Goal: Task Accomplishment & Management: Use online tool/utility

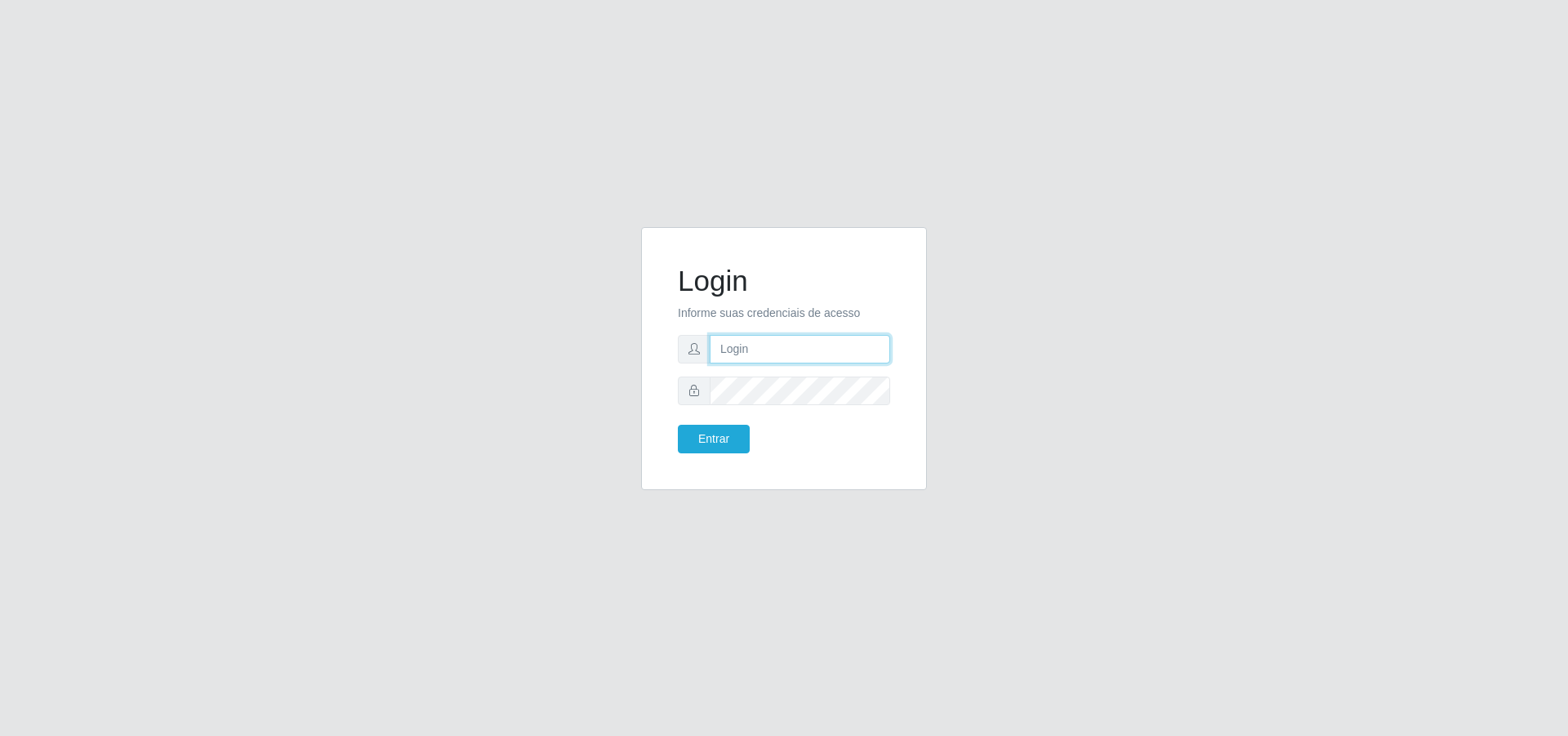
click at [839, 351] on input "text" at bounding box center [800, 349] width 180 height 29
click at [832, 348] on input "text" at bounding box center [800, 349] width 180 height 29
type input "[EMAIL_ADDRESS][DOMAIN_NAME]"
click at [677, 424] on button "Entrar" at bounding box center [713, 438] width 72 height 29
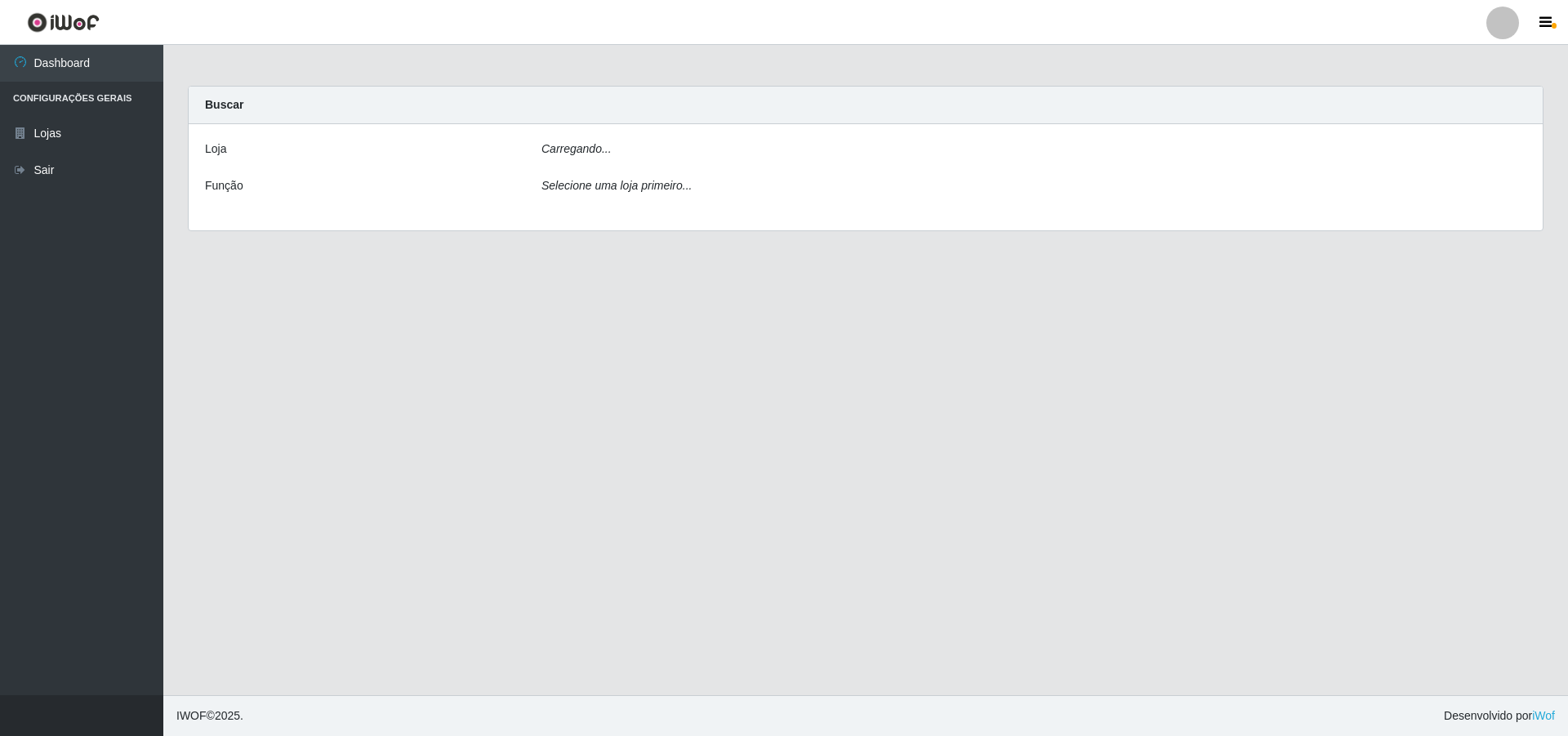
click at [728, 435] on main "Carregando... Buscar [PERSON_NAME]... Função Selecione uma loja primeiro..." at bounding box center [865, 370] width 1404 height 650
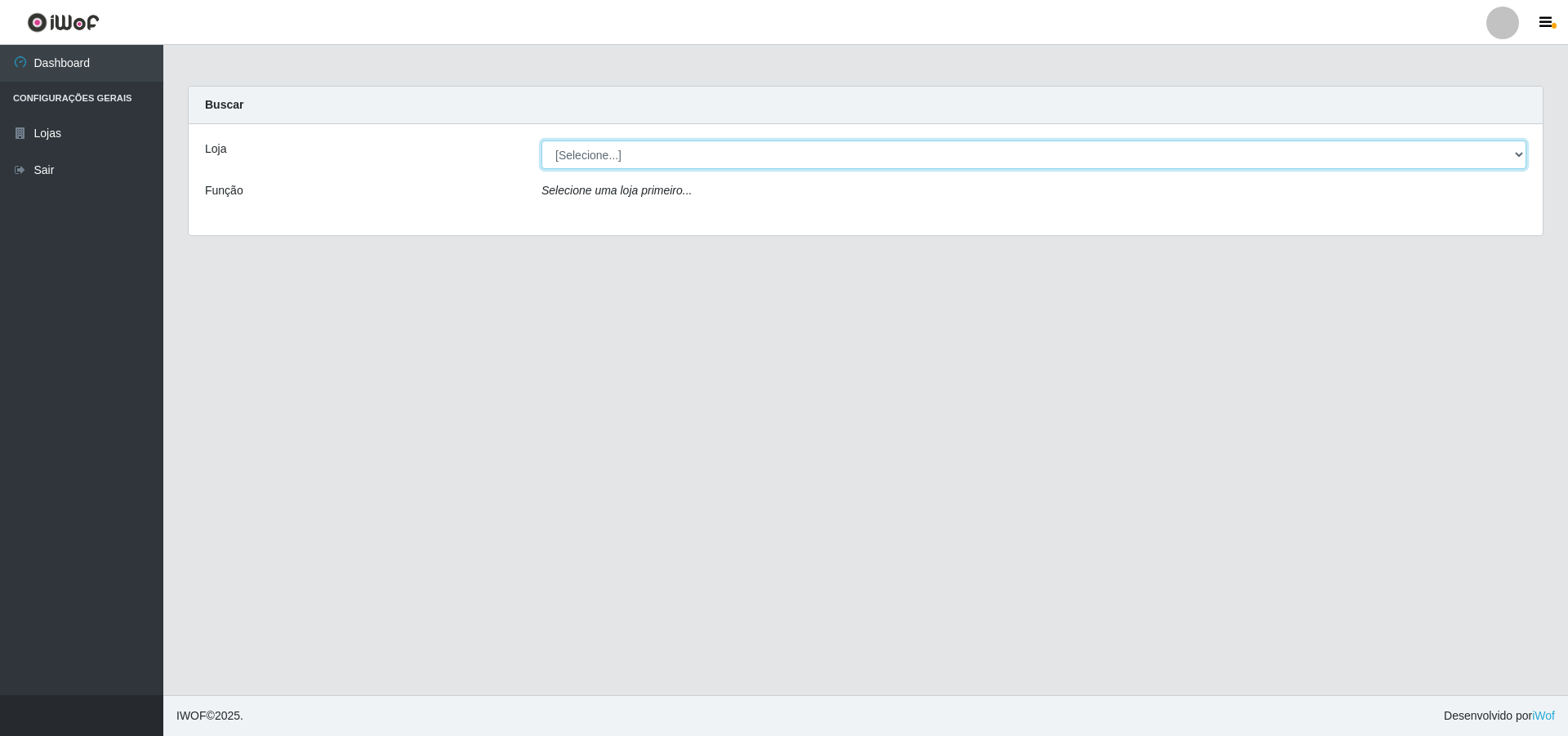
click at [612, 151] on select "[Selecione...] Extrabom - Loja 01 Centro de Distribuição" at bounding box center [1034, 155] width 985 height 29
select select "435"
click at [542, 141] on select "[Selecione...] Extrabom - Loja 01 Centro de Distribuição" at bounding box center [1034, 155] width 985 height 29
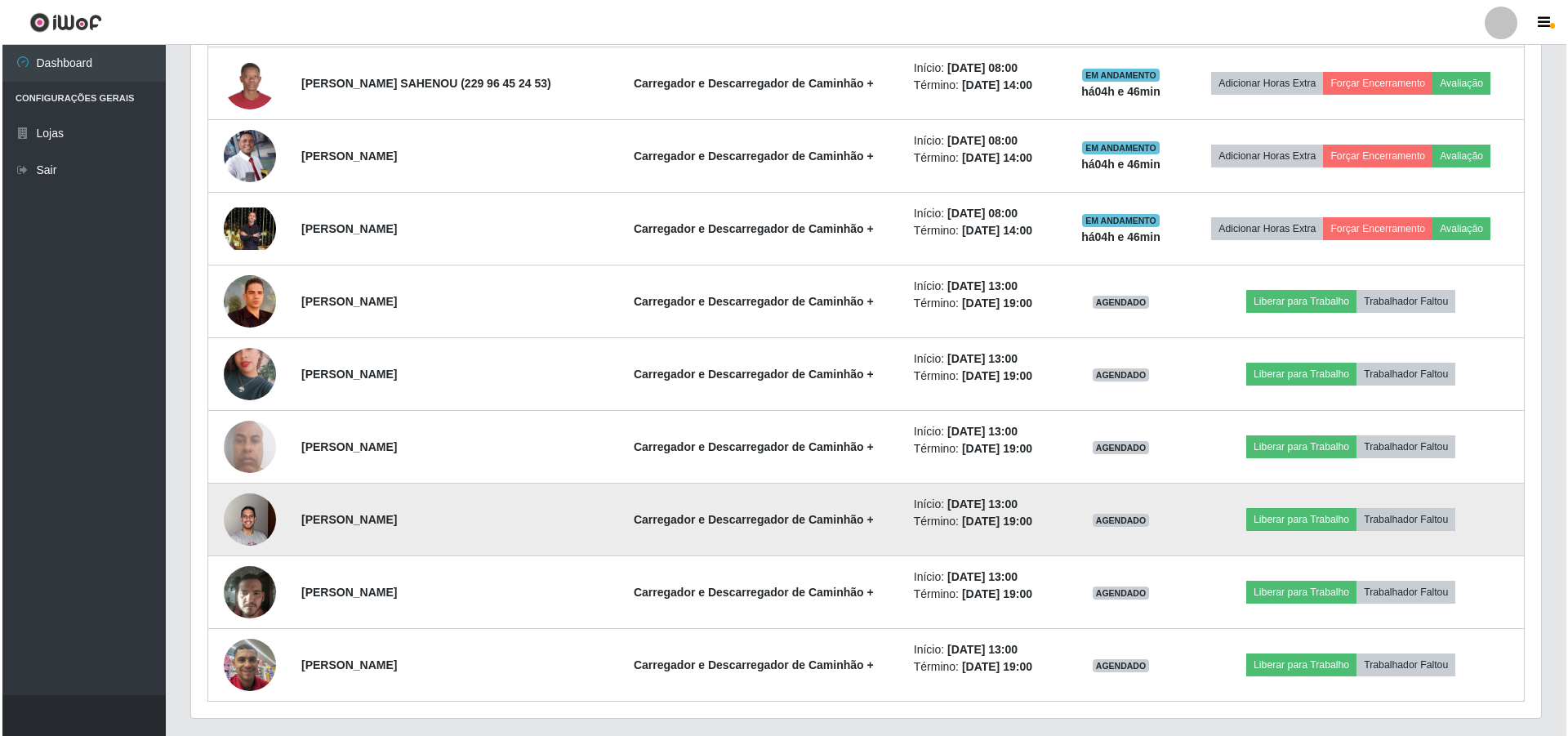
scroll to position [1061, 0]
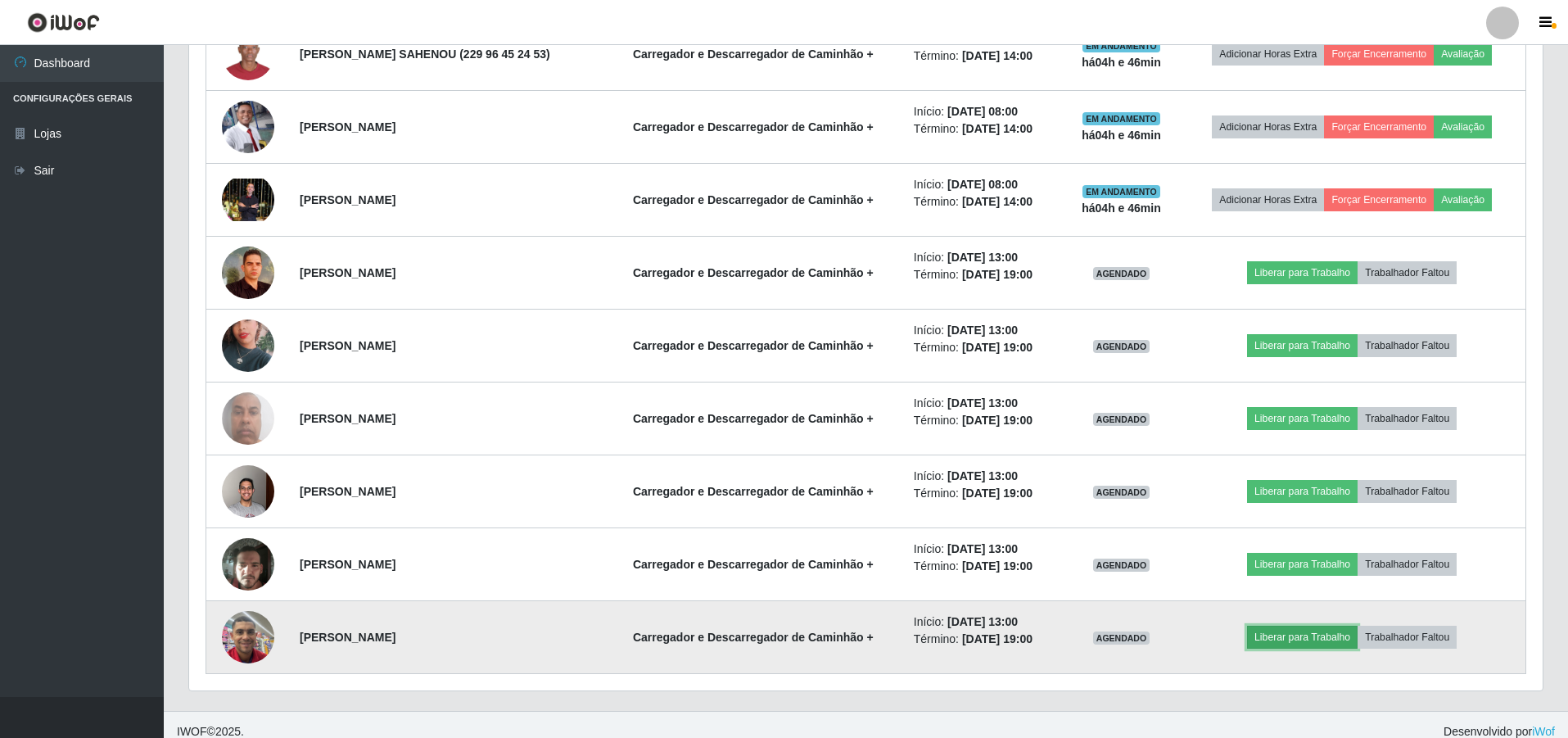
click at [1277, 638] on button "Liberar para Trabalho" at bounding box center [1302, 637] width 110 height 23
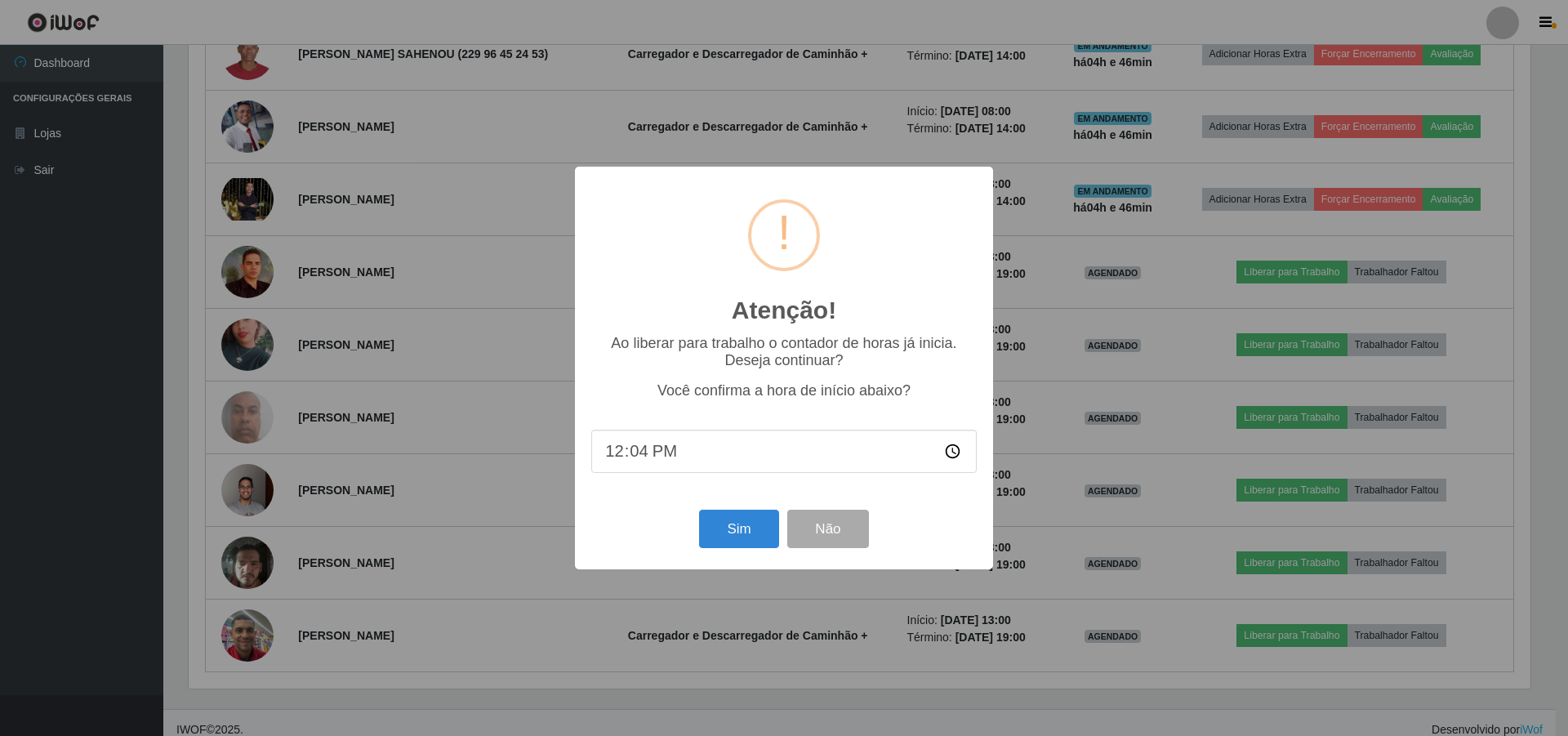
type input "12:45"
click at [762, 523] on button "Sim" at bounding box center [739, 528] width 79 height 38
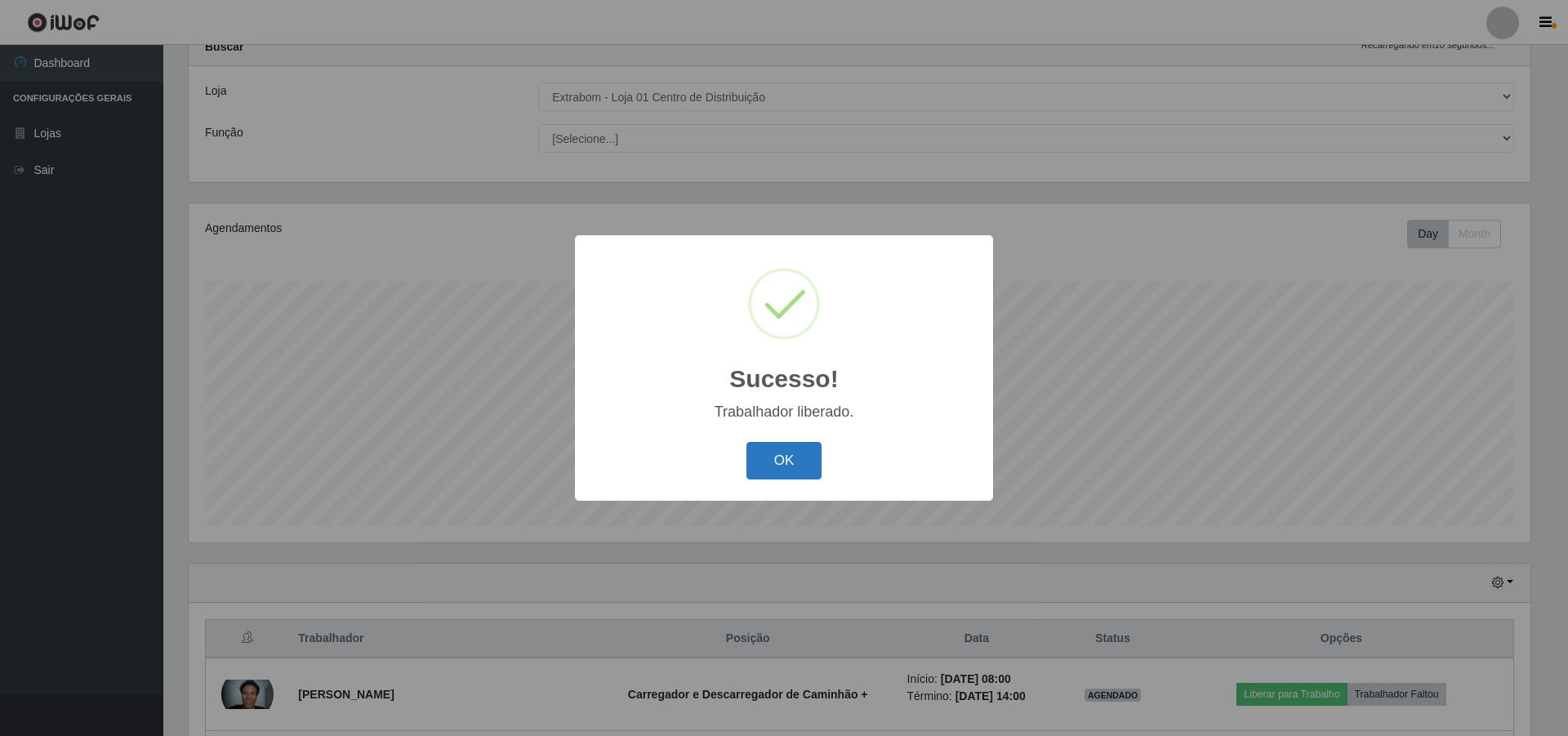
click at [785, 455] on button "OK" at bounding box center [784, 461] width 76 height 38
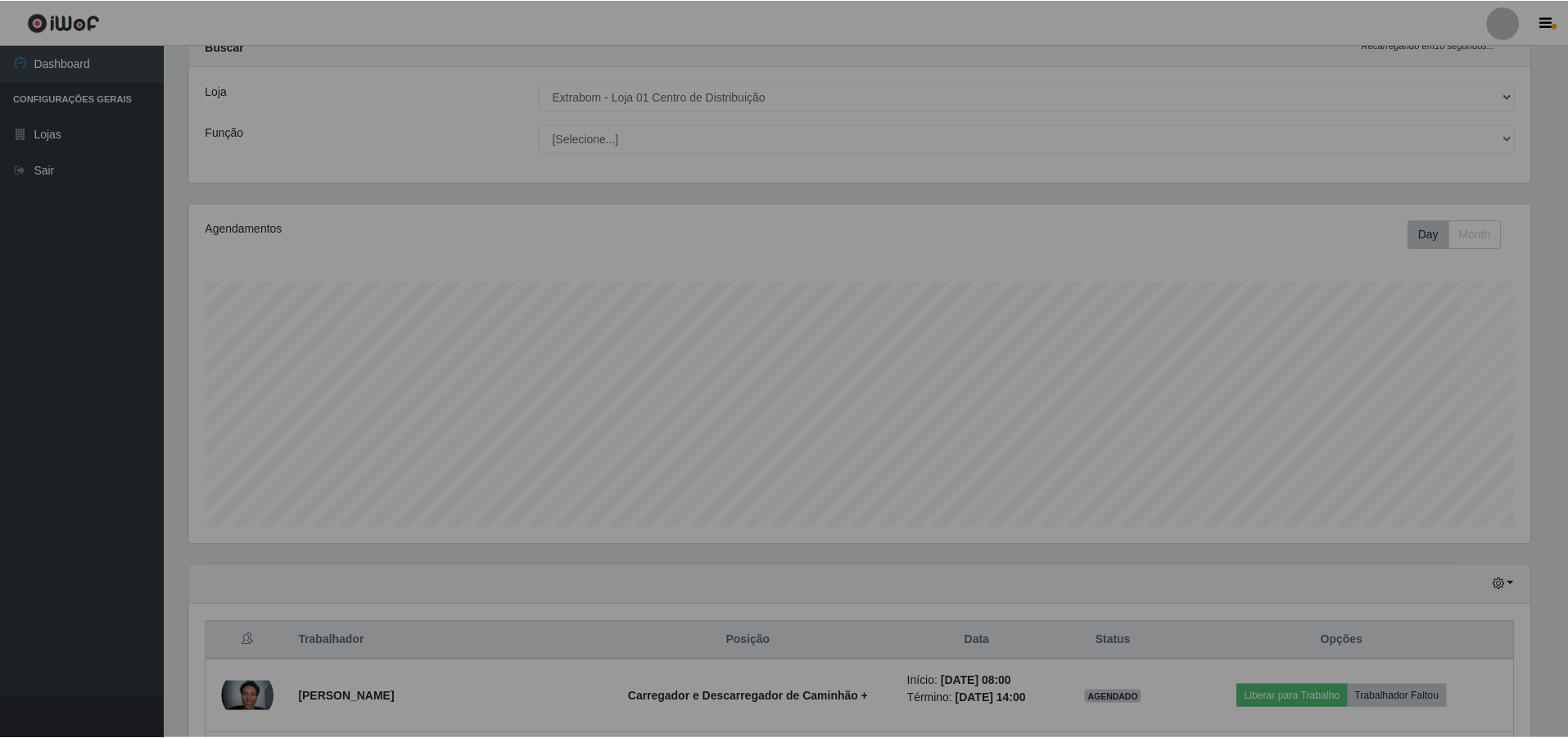
scroll to position [340, 1353]
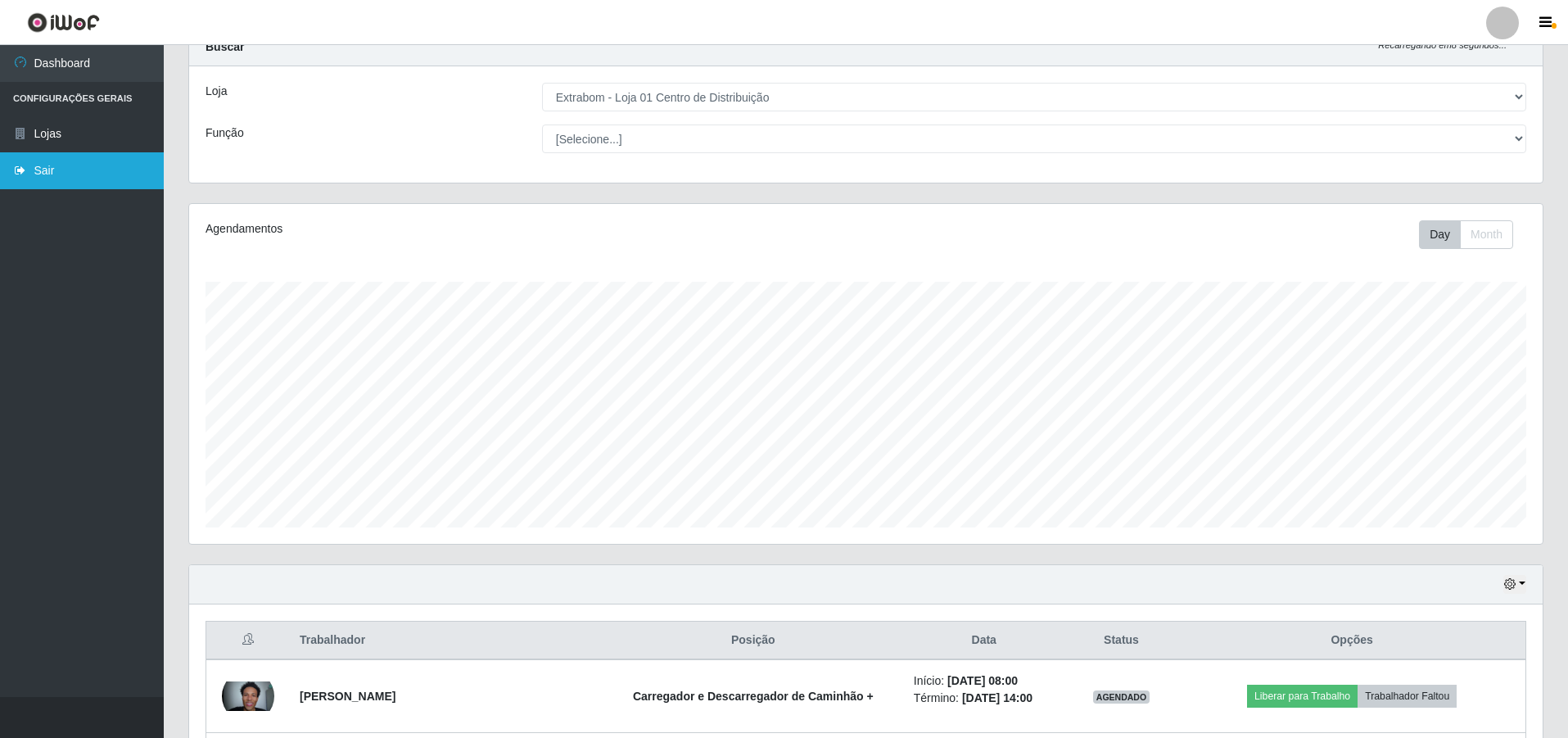
click at [70, 165] on link "Sair" at bounding box center [81, 171] width 163 height 36
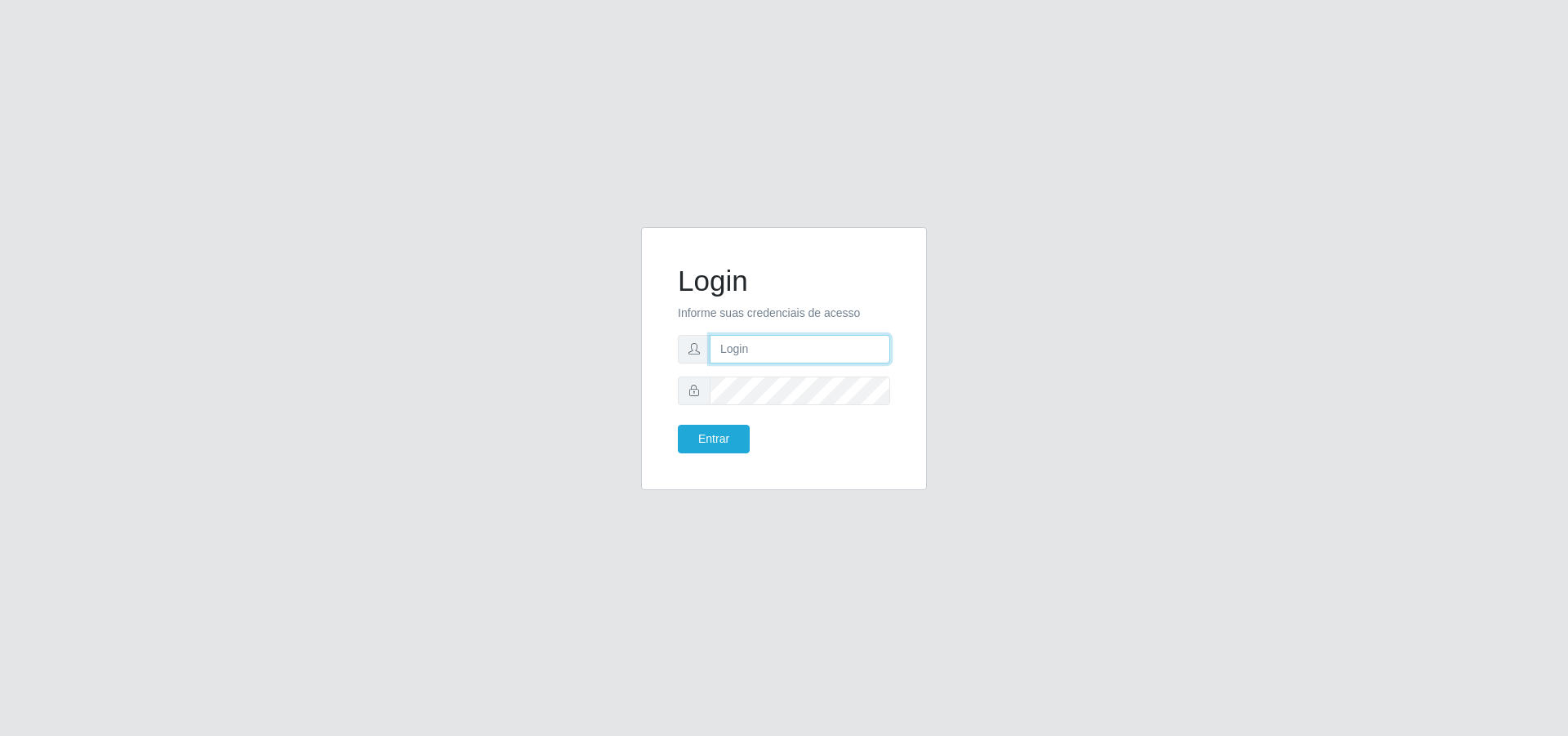
click at [849, 351] on input "text" at bounding box center [800, 349] width 180 height 29
type input "[EMAIL_ADDRESS][DOMAIN_NAME]"
click at [677, 424] on button "Entrar" at bounding box center [713, 438] width 72 height 29
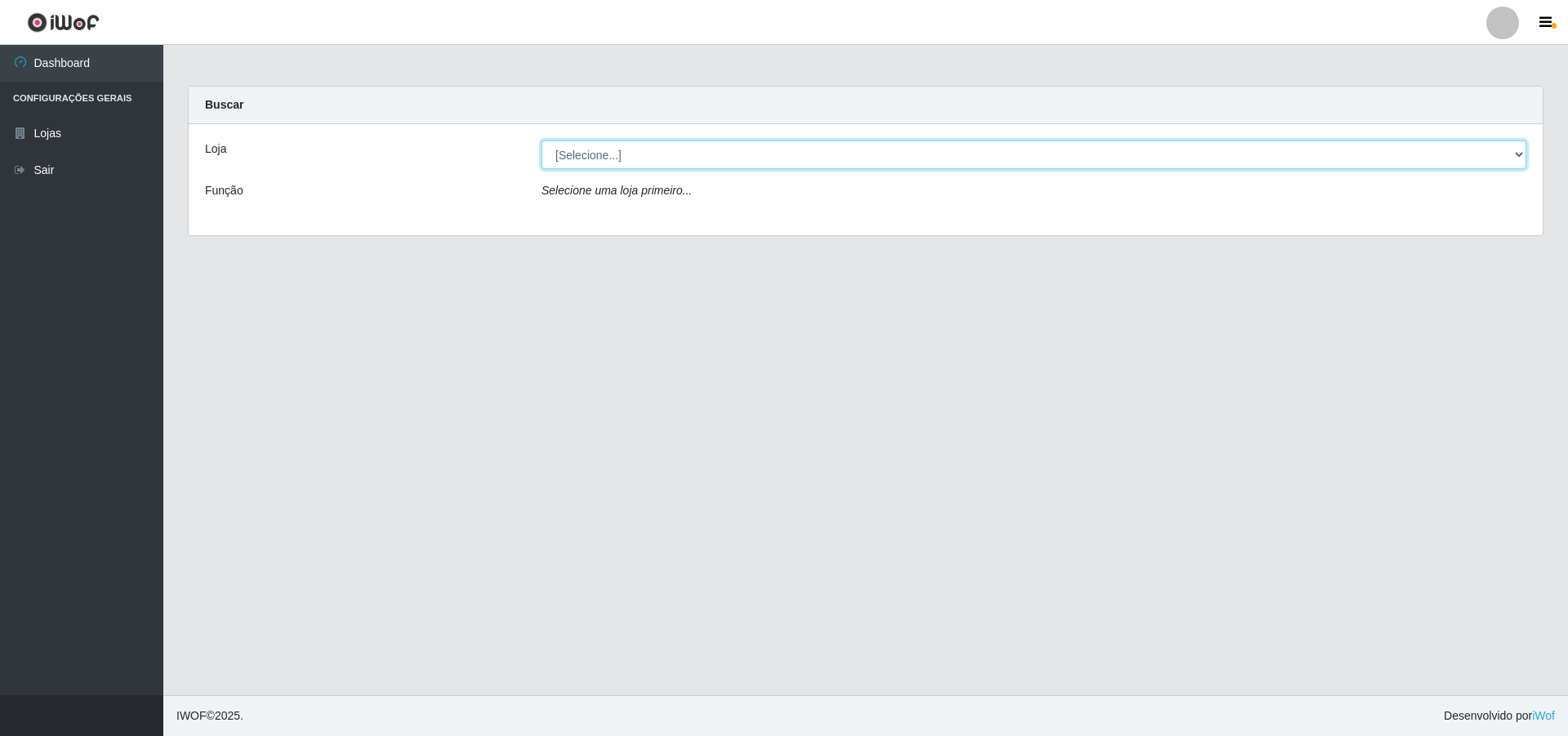
click at [594, 153] on select "[Selecione...] Extrabom - Loja 01 Centro de Distribuição" at bounding box center [1034, 155] width 985 height 29
select select "435"
click at [542, 141] on select "[Selecione...] Extrabom - Loja 01 Centro de Distribuição" at bounding box center [1034, 155] width 985 height 29
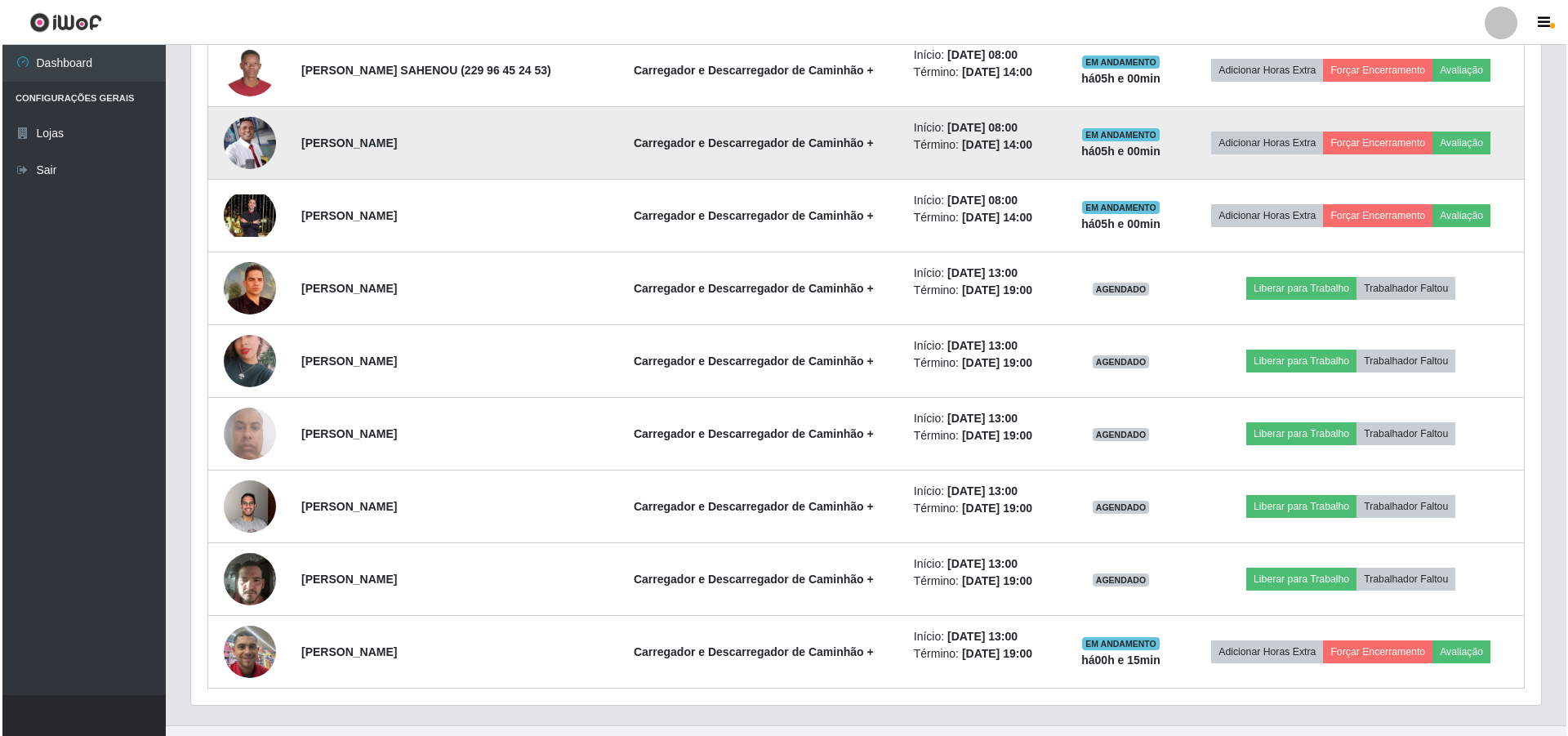
scroll to position [1061, 0]
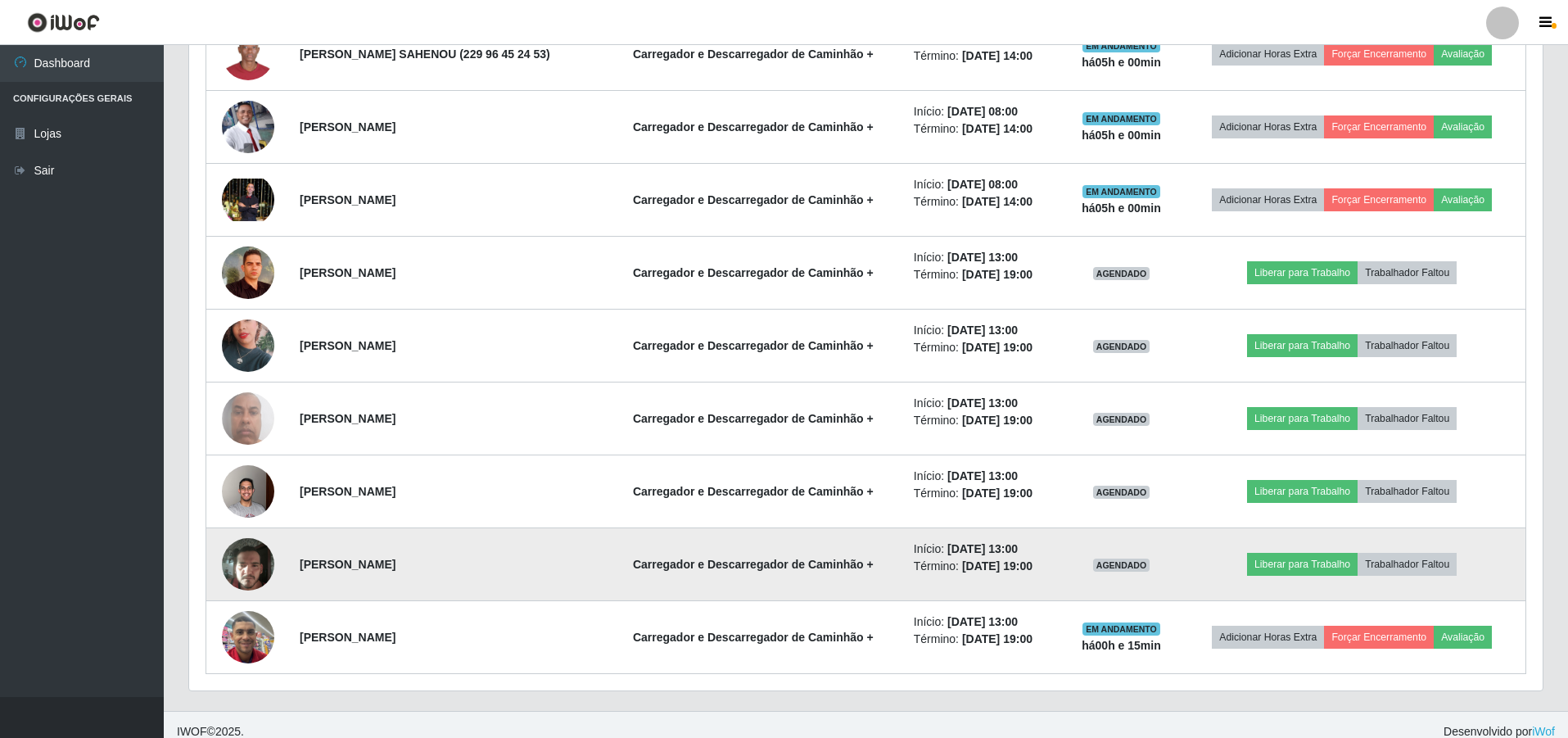
click at [396, 566] on strong "[PERSON_NAME]" at bounding box center [347, 564] width 96 height 13
click at [1269, 562] on button "Liberar para Trabalho" at bounding box center [1302, 564] width 110 height 23
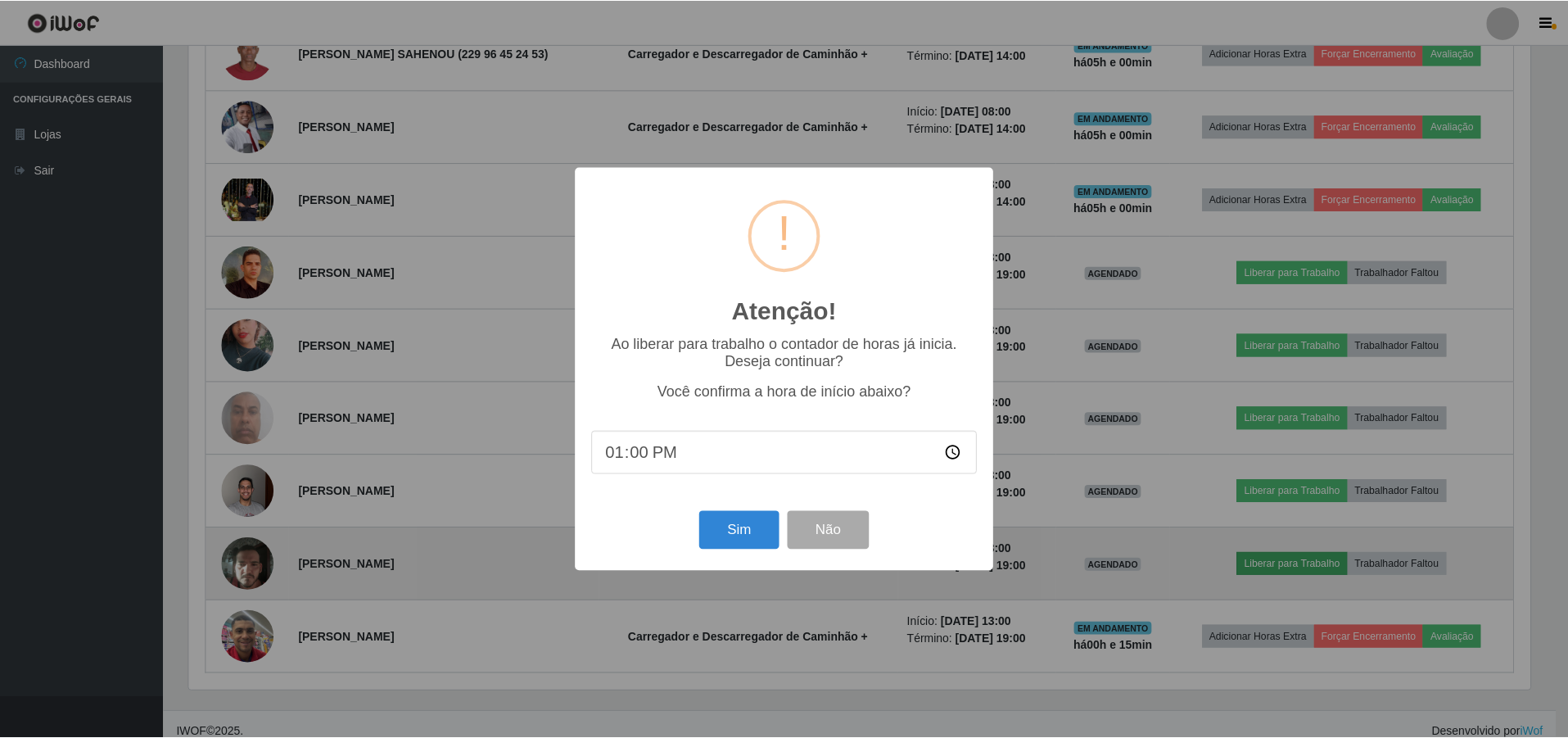
scroll to position [340, 1345]
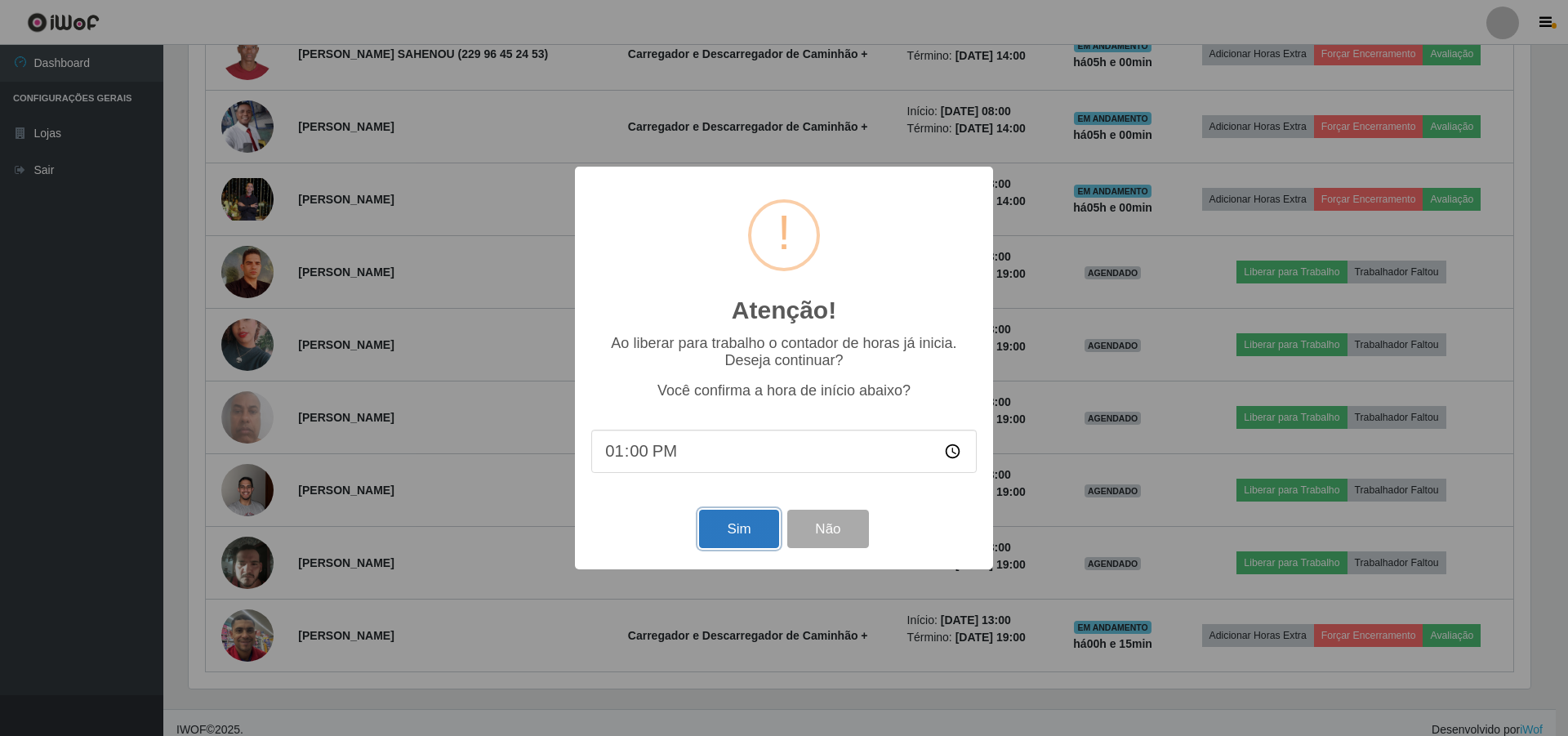
click at [767, 536] on button "Sim" at bounding box center [739, 528] width 79 height 38
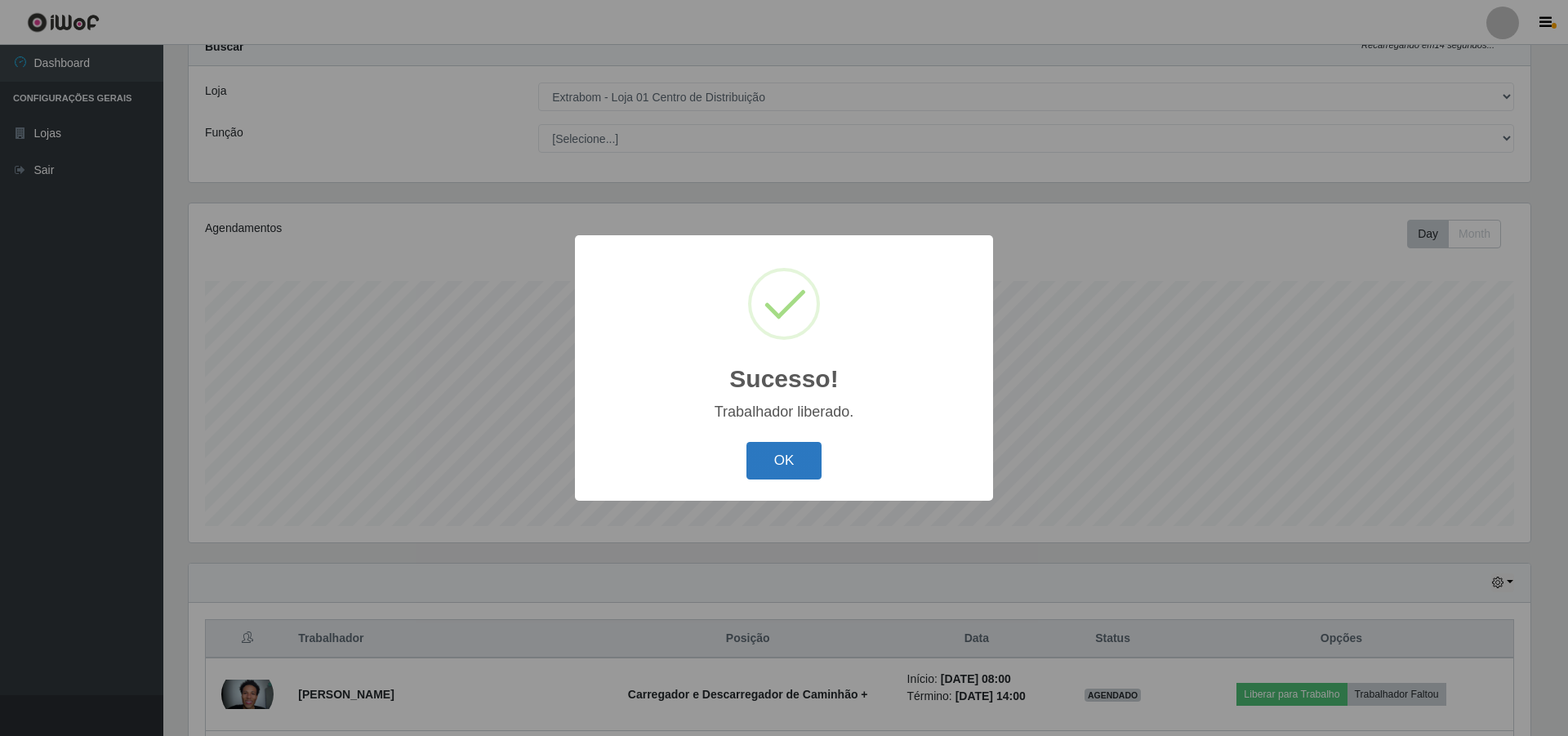
click at [777, 466] on button "OK" at bounding box center [784, 461] width 76 height 38
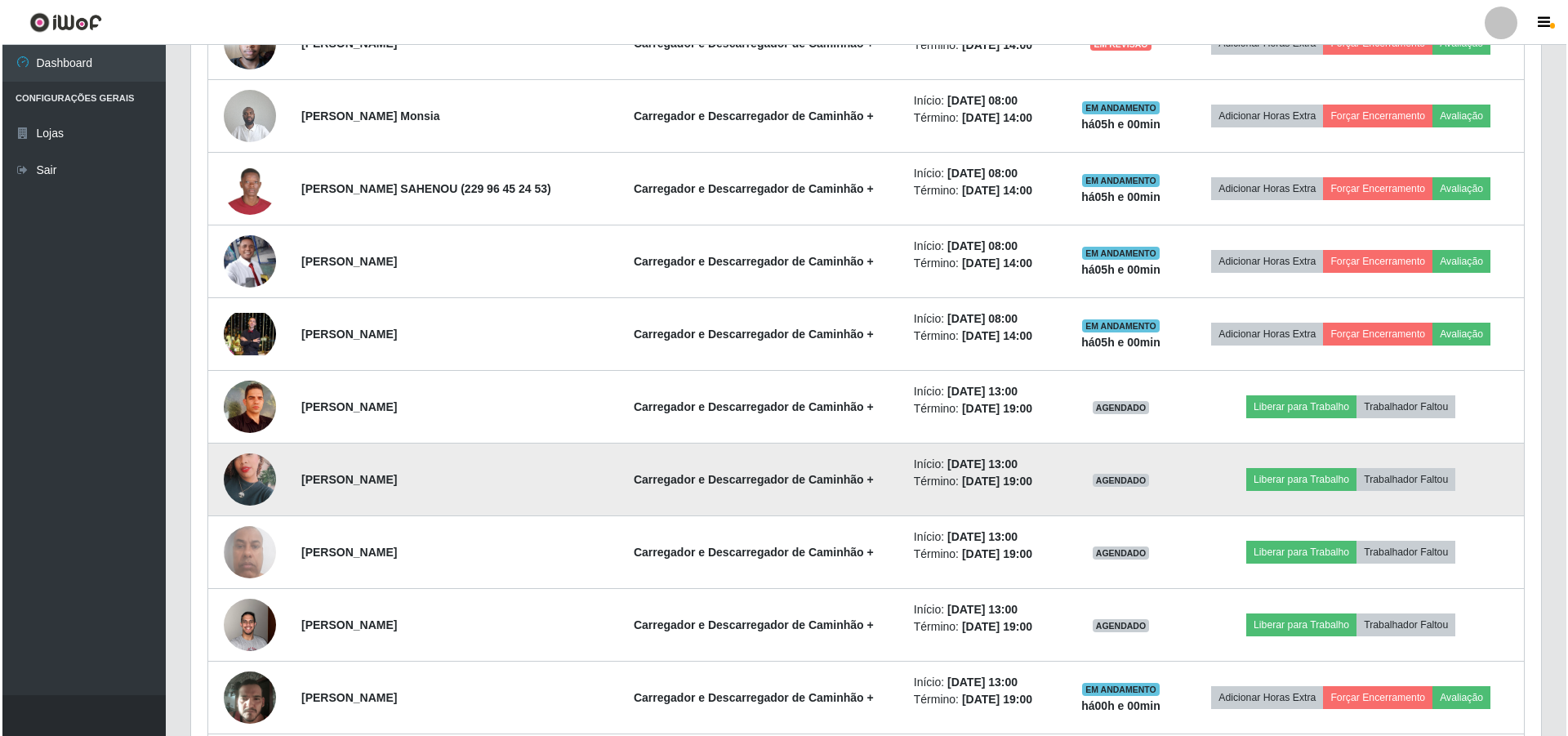
scroll to position [956, 0]
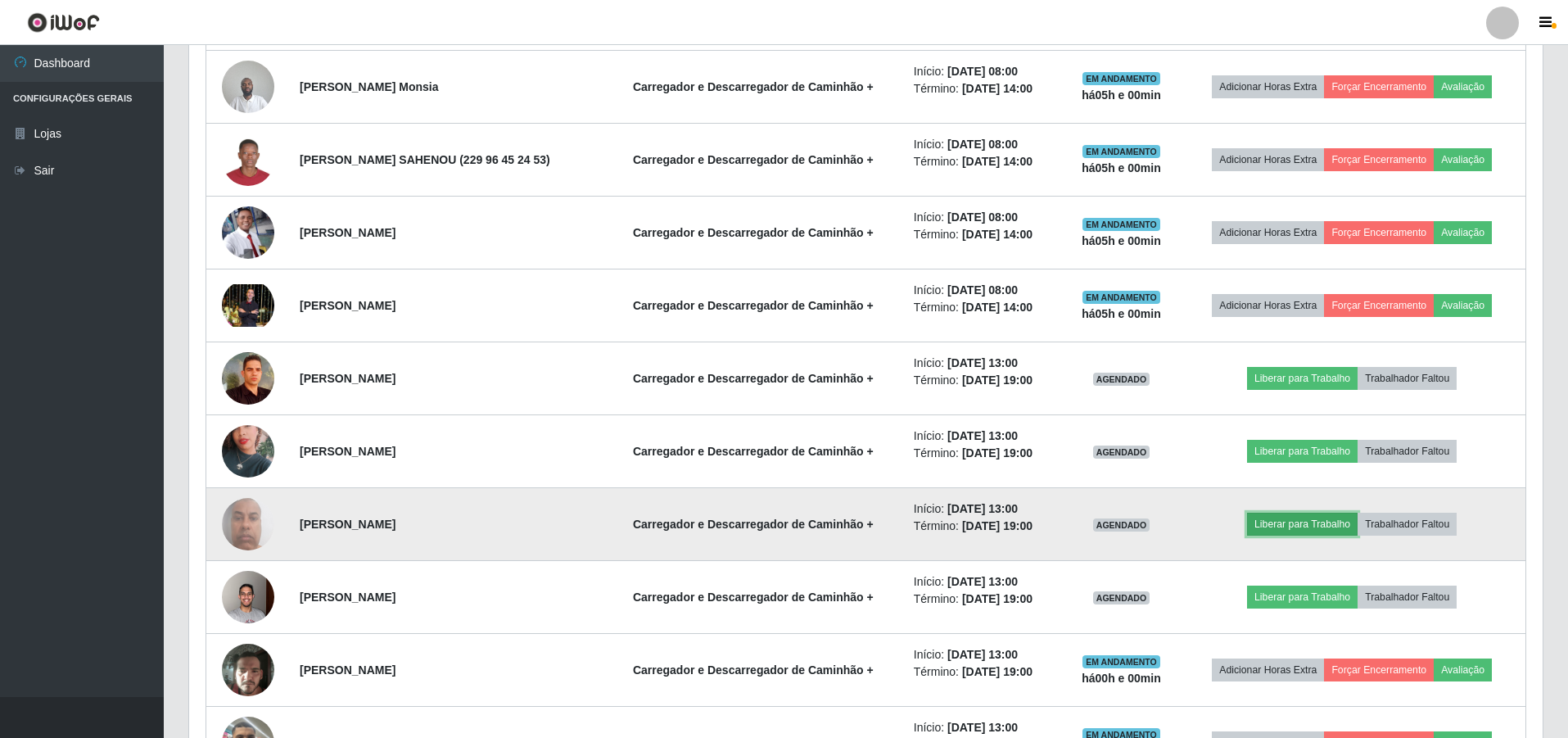
click at [1327, 530] on button "Liberar para Trabalho" at bounding box center [1302, 524] width 110 height 23
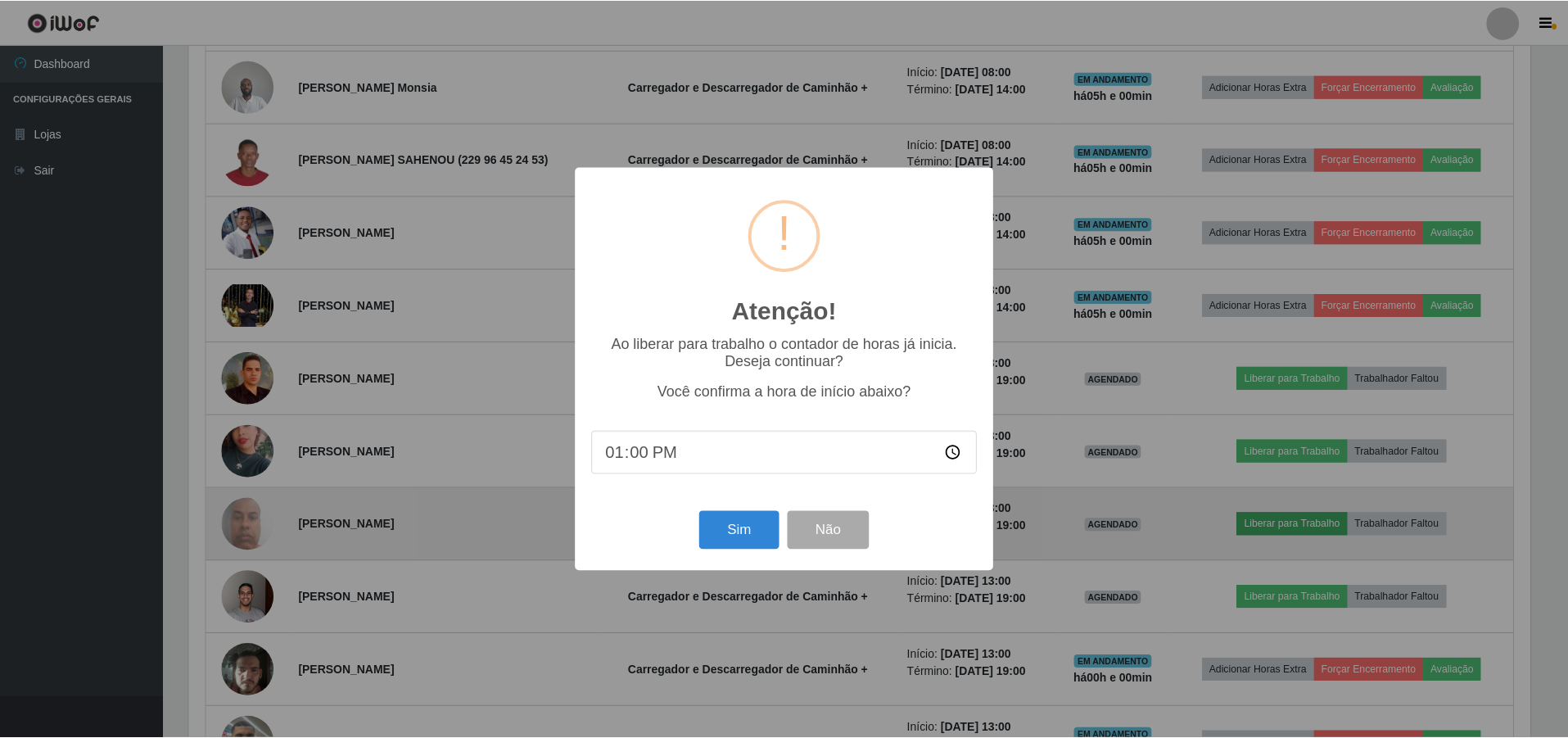
scroll to position [340, 1345]
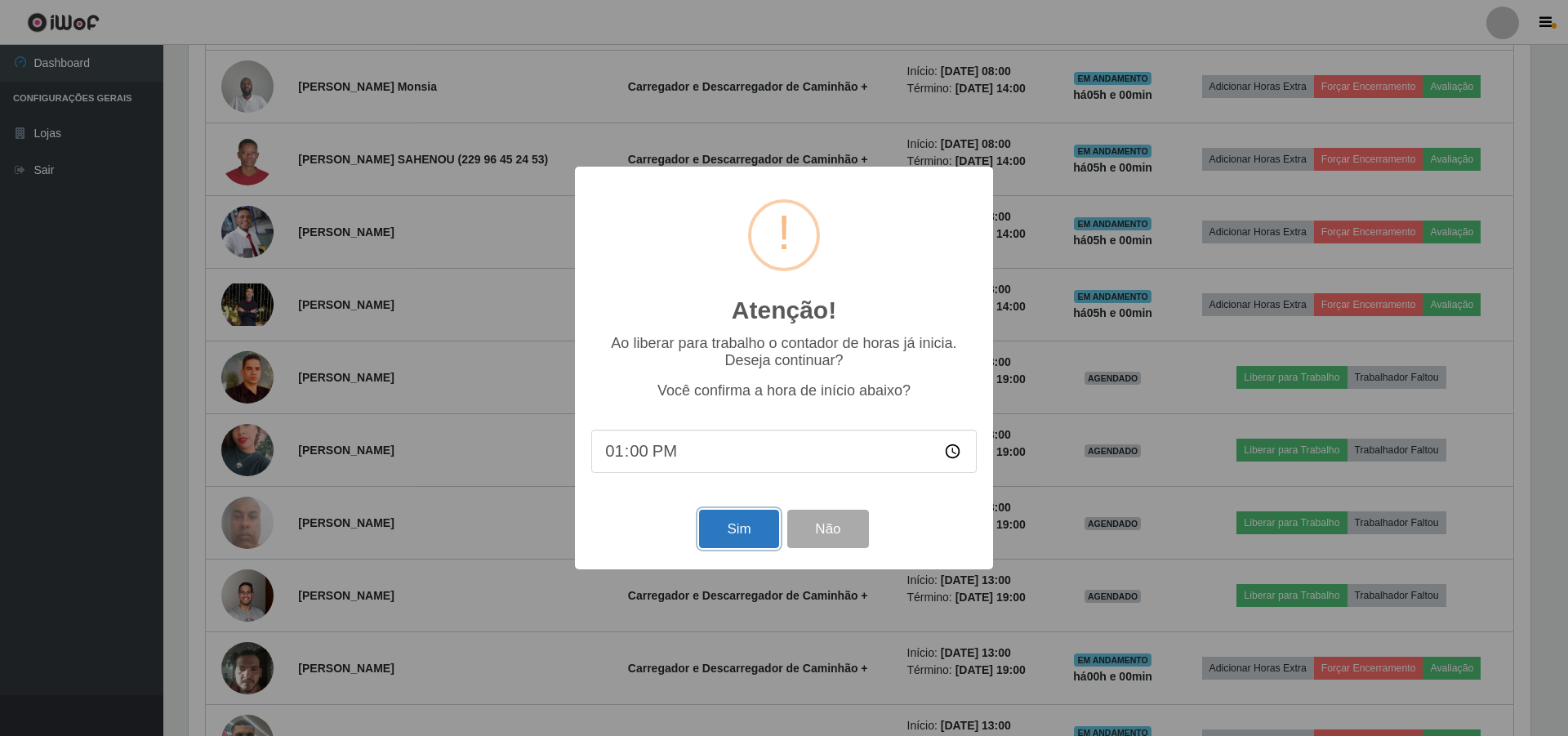
click at [761, 540] on button "Sim" at bounding box center [739, 528] width 79 height 38
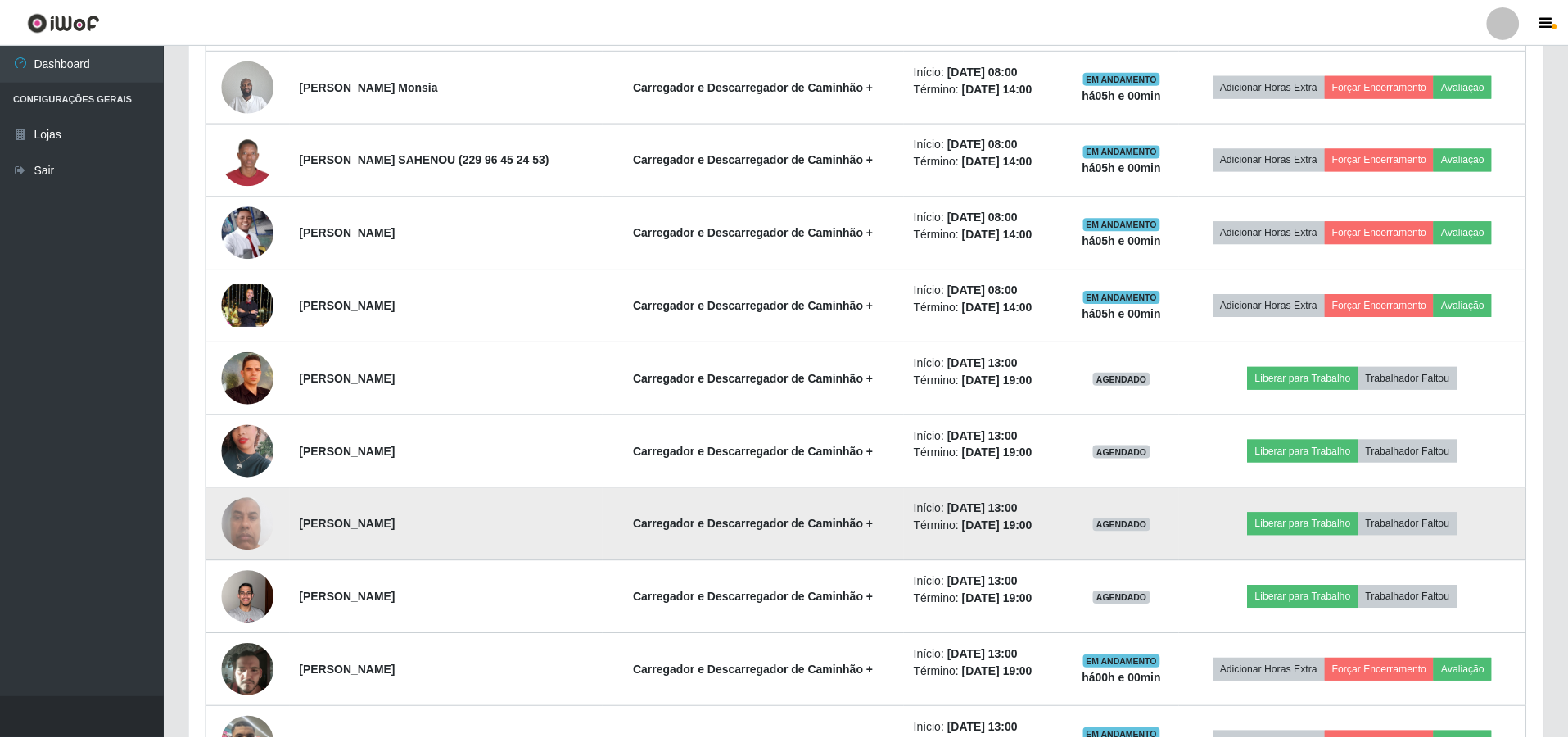
scroll to position [340, 1353]
click at [1290, 527] on button "Liberar para Trabalho" at bounding box center [1302, 524] width 110 height 23
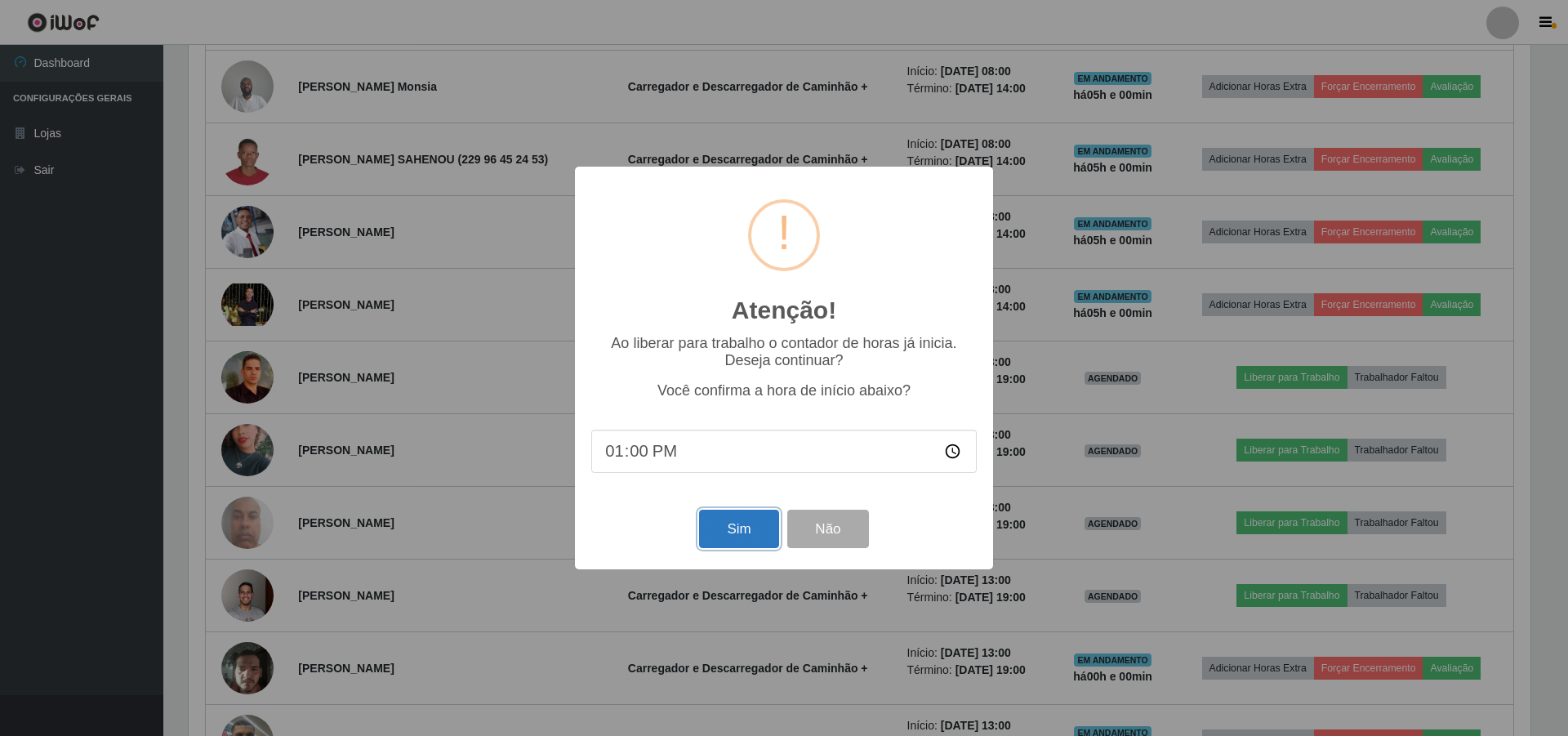
click at [740, 529] on button "Sim" at bounding box center [739, 528] width 79 height 38
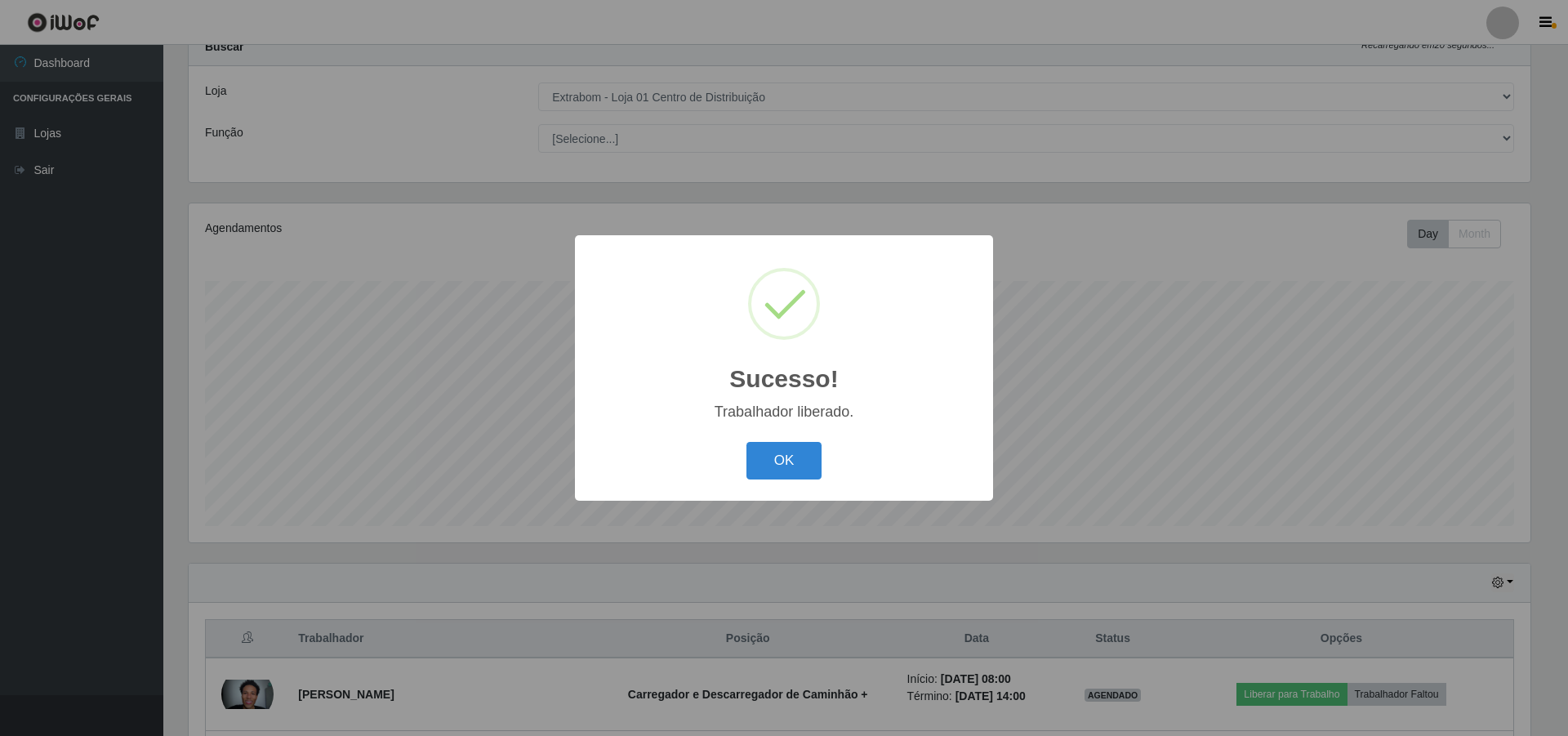
drag, startPoint x: 789, startPoint y: 471, endPoint x: 781, endPoint y: 466, distance: 9.4
click at [792, 466] on button "OK" at bounding box center [784, 461] width 76 height 38
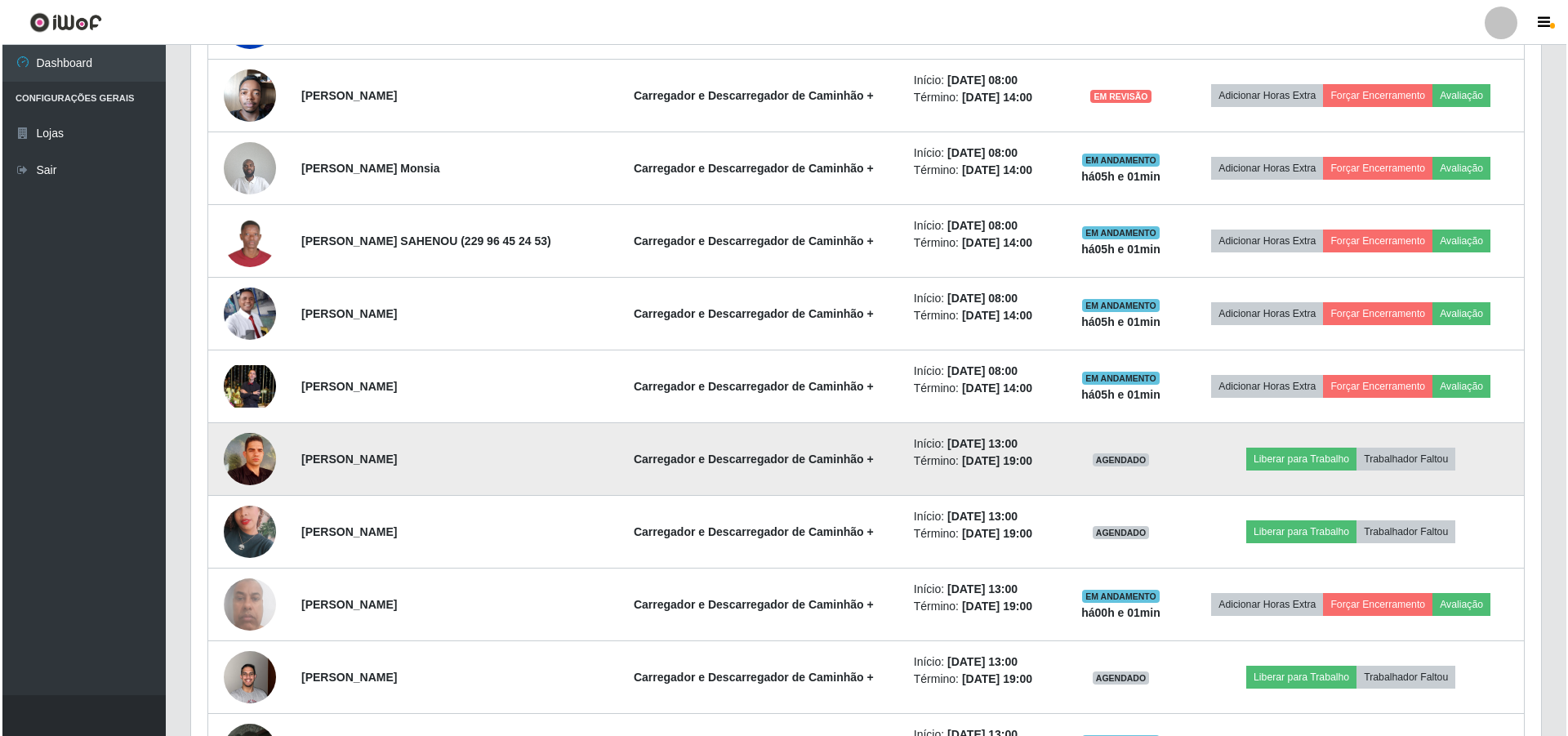
scroll to position [956, 0]
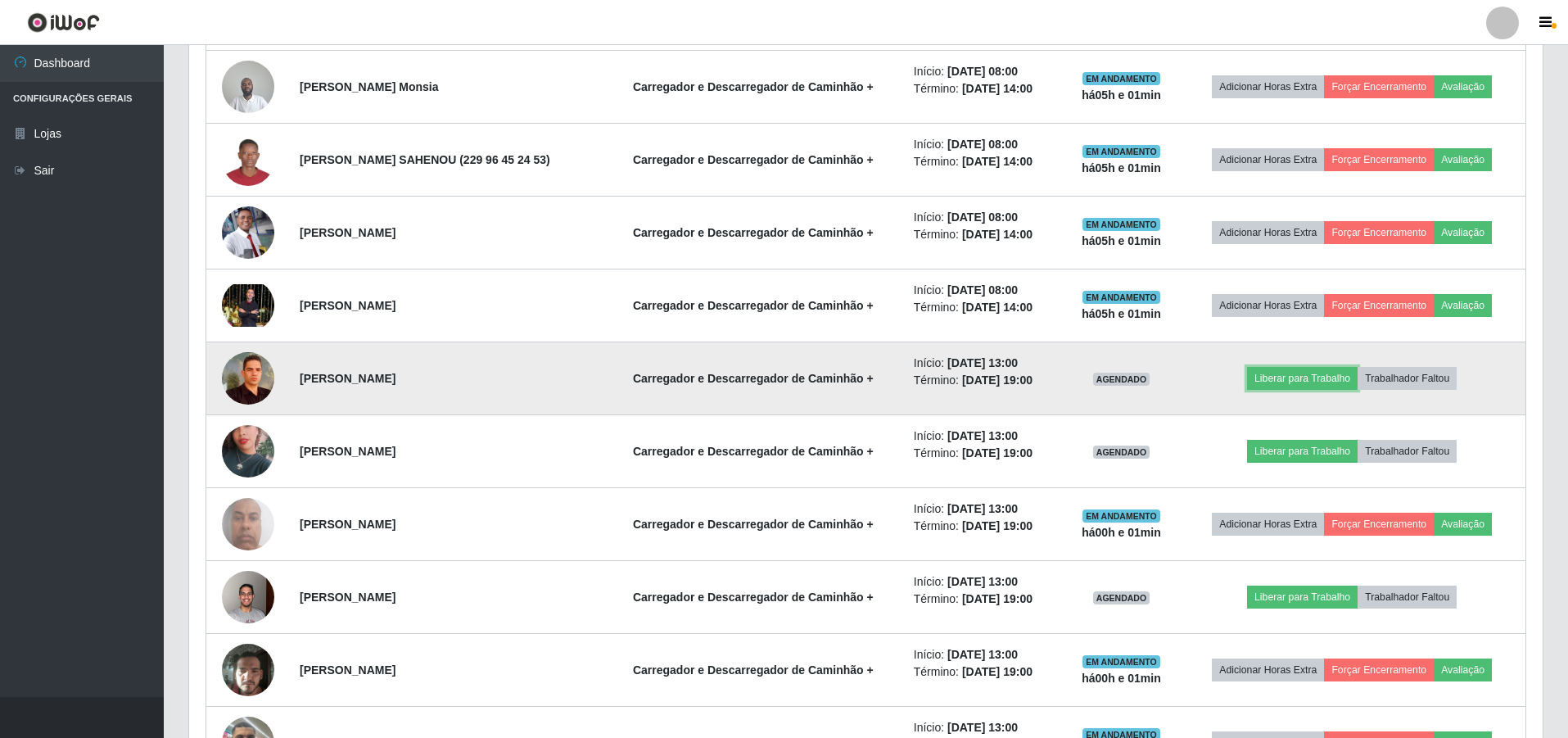
click at [1283, 391] on td "Liberar para Trabalho Trabalhador Faltou" at bounding box center [1352, 379] width 347 height 73
click at [1281, 381] on button "Liberar para Trabalho" at bounding box center [1302, 378] width 110 height 23
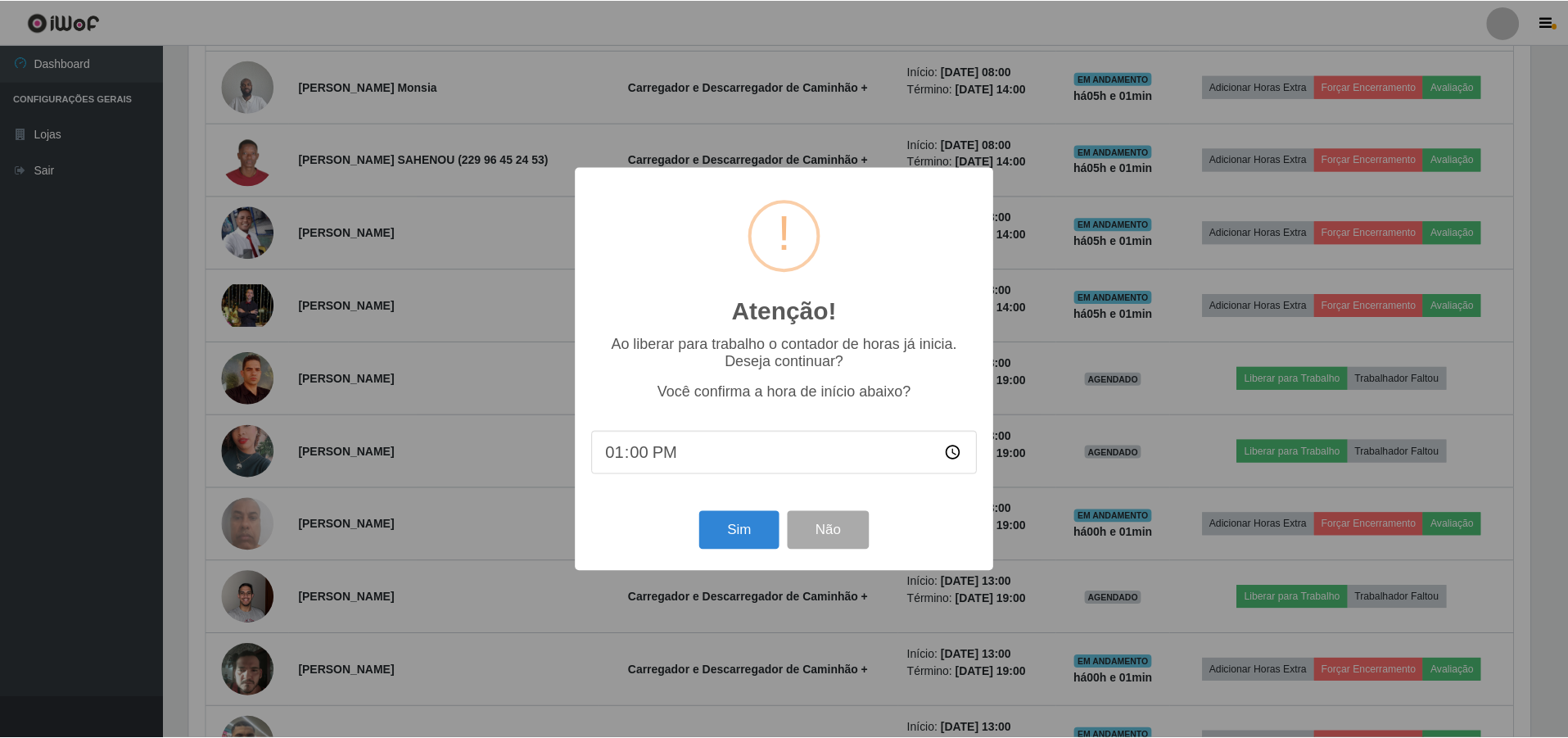
scroll to position [340, 1345]
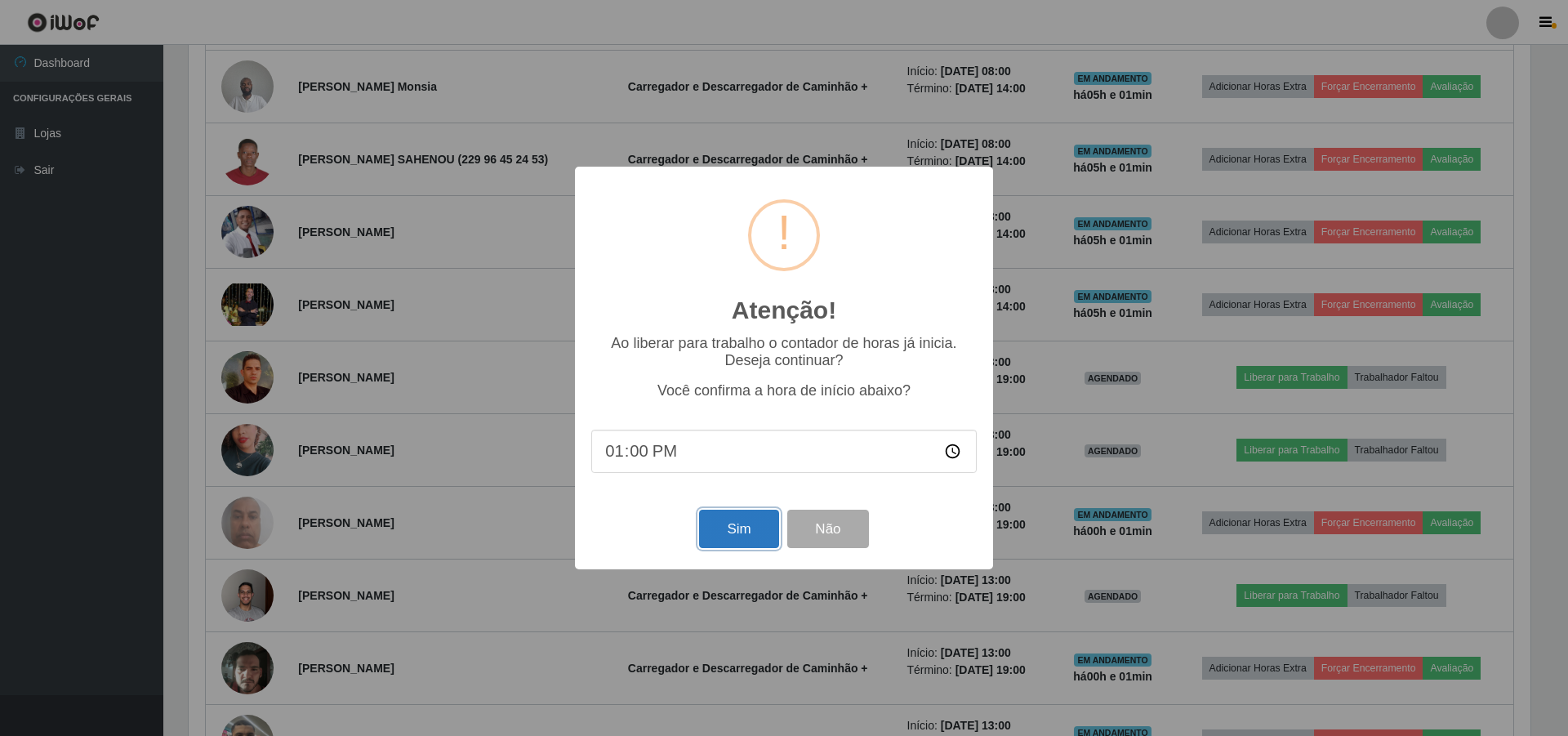
click at [741, 536] on button "Sim" at bounding box center [739, 528] width 79 height 38
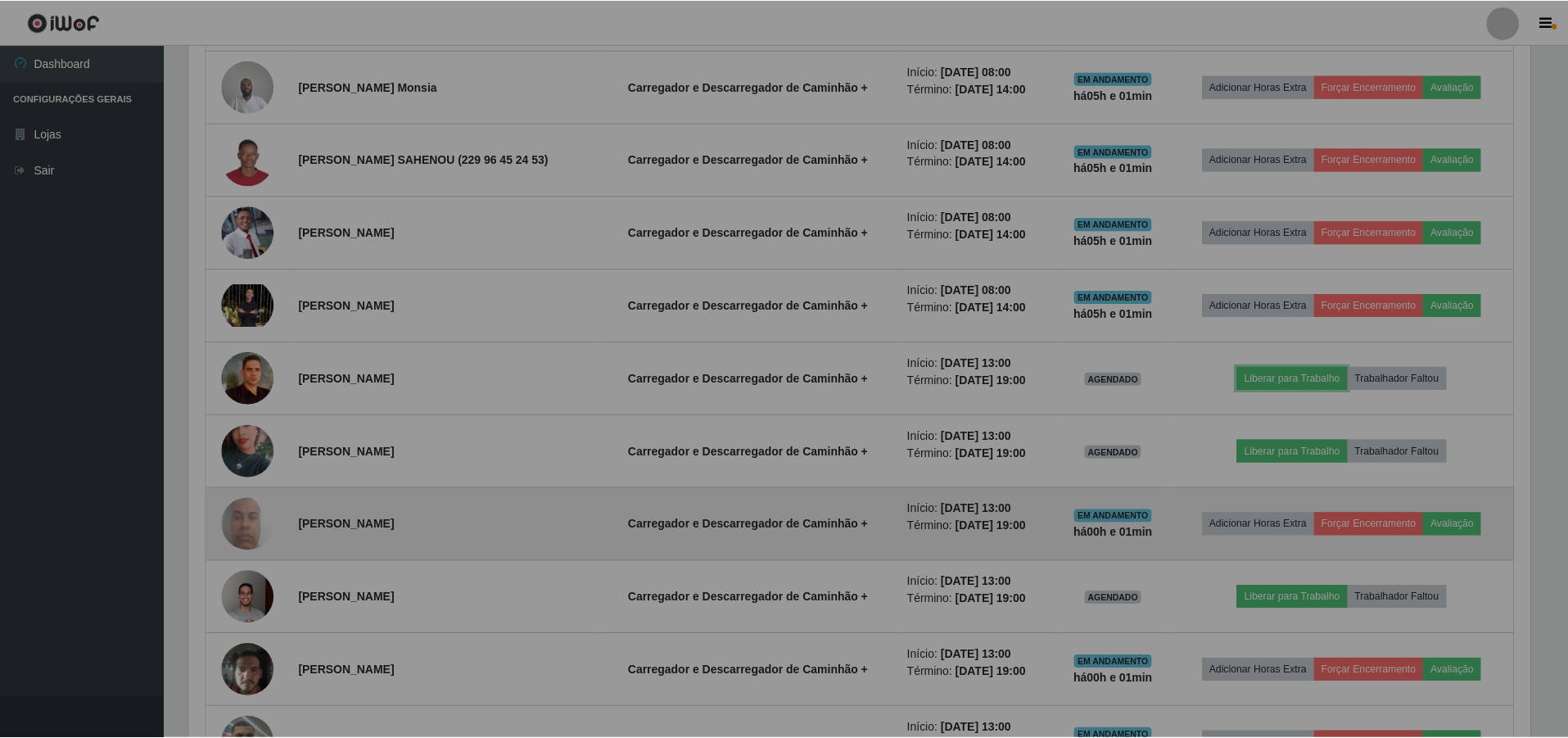
scroll to position [0, 0]
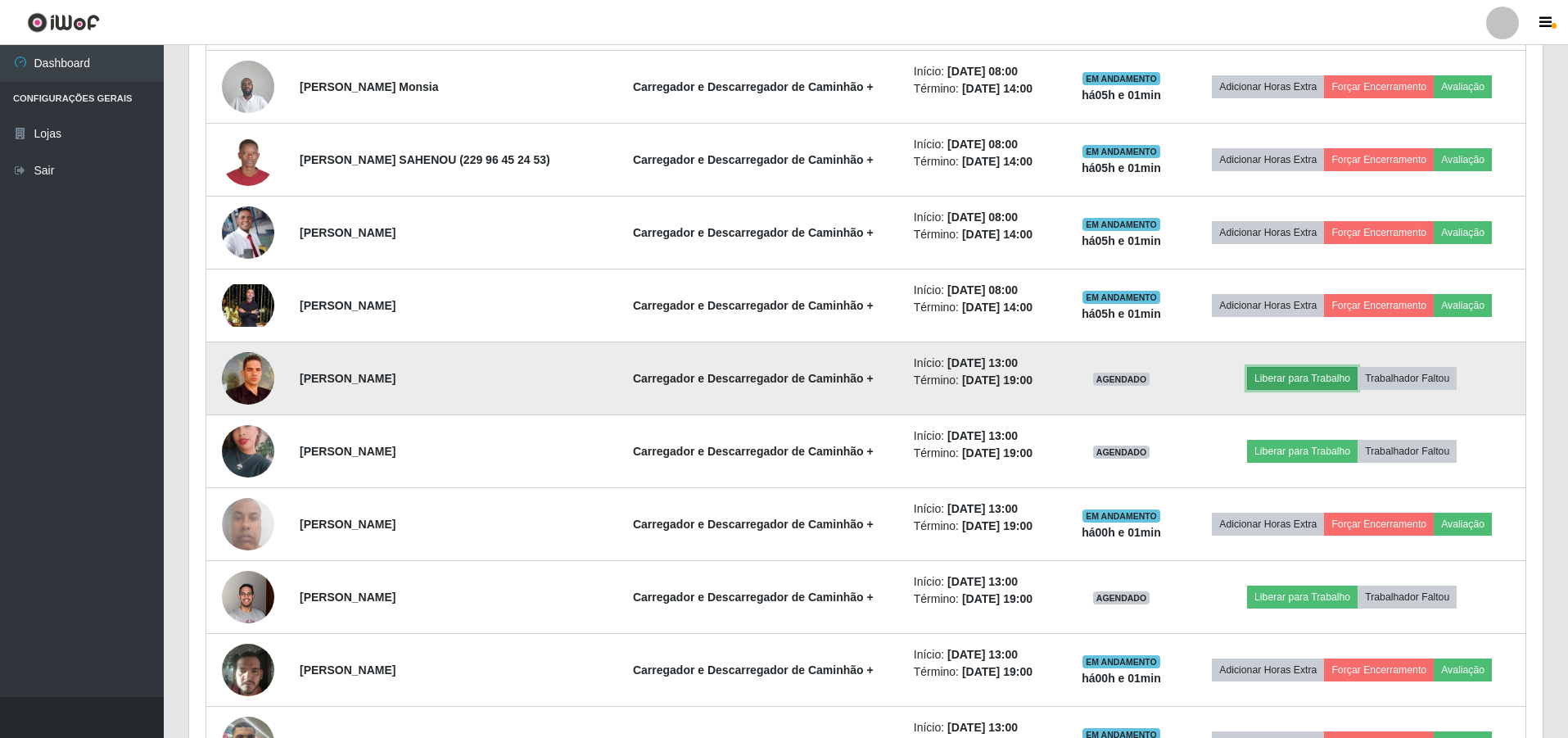
click at [1296, 381] on button "Liberar para Trabalho" at bounding box center [1302, 378] width 110 height 23
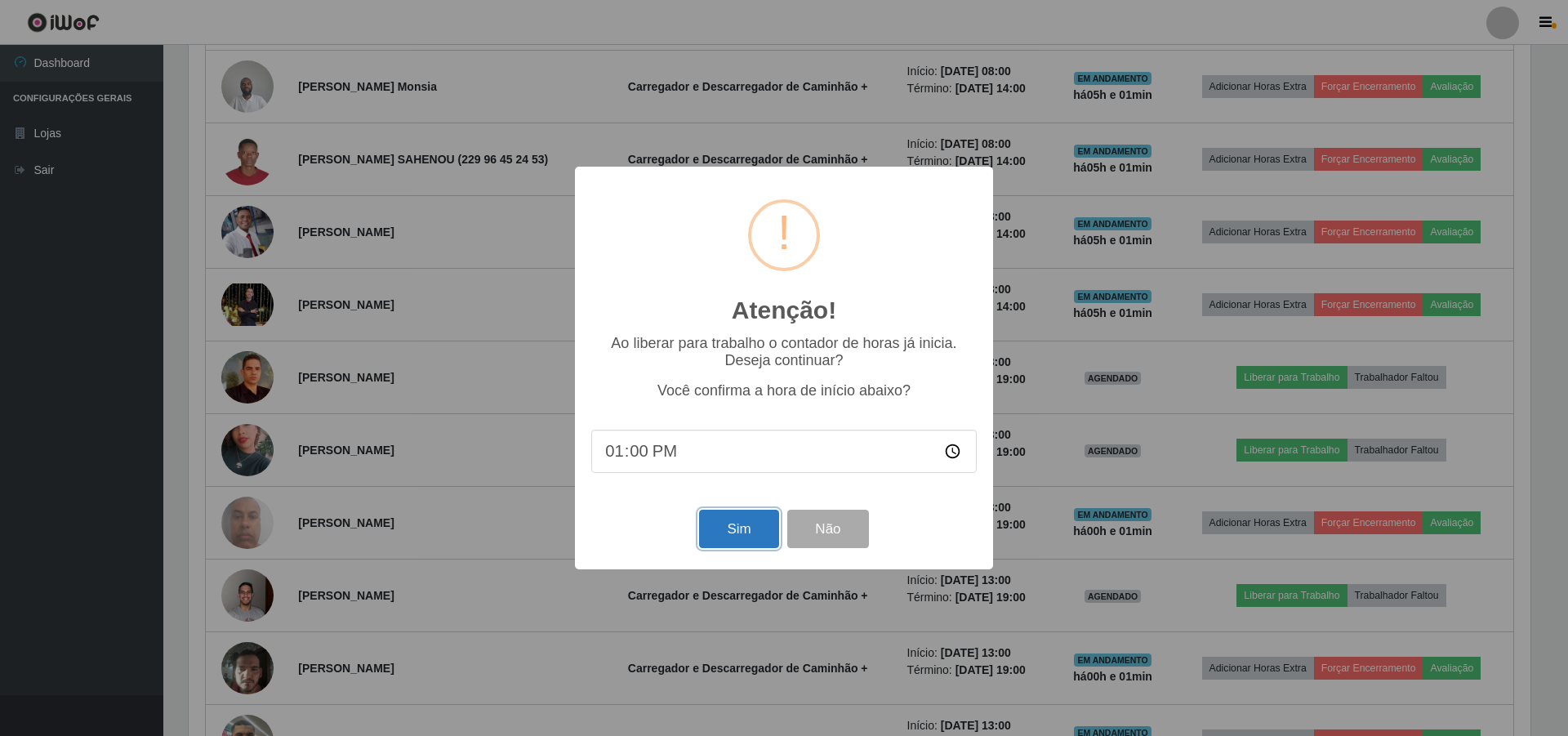
click at [760, 538] on button "Sim" at bounding box center [739, 528] width 79 height 38
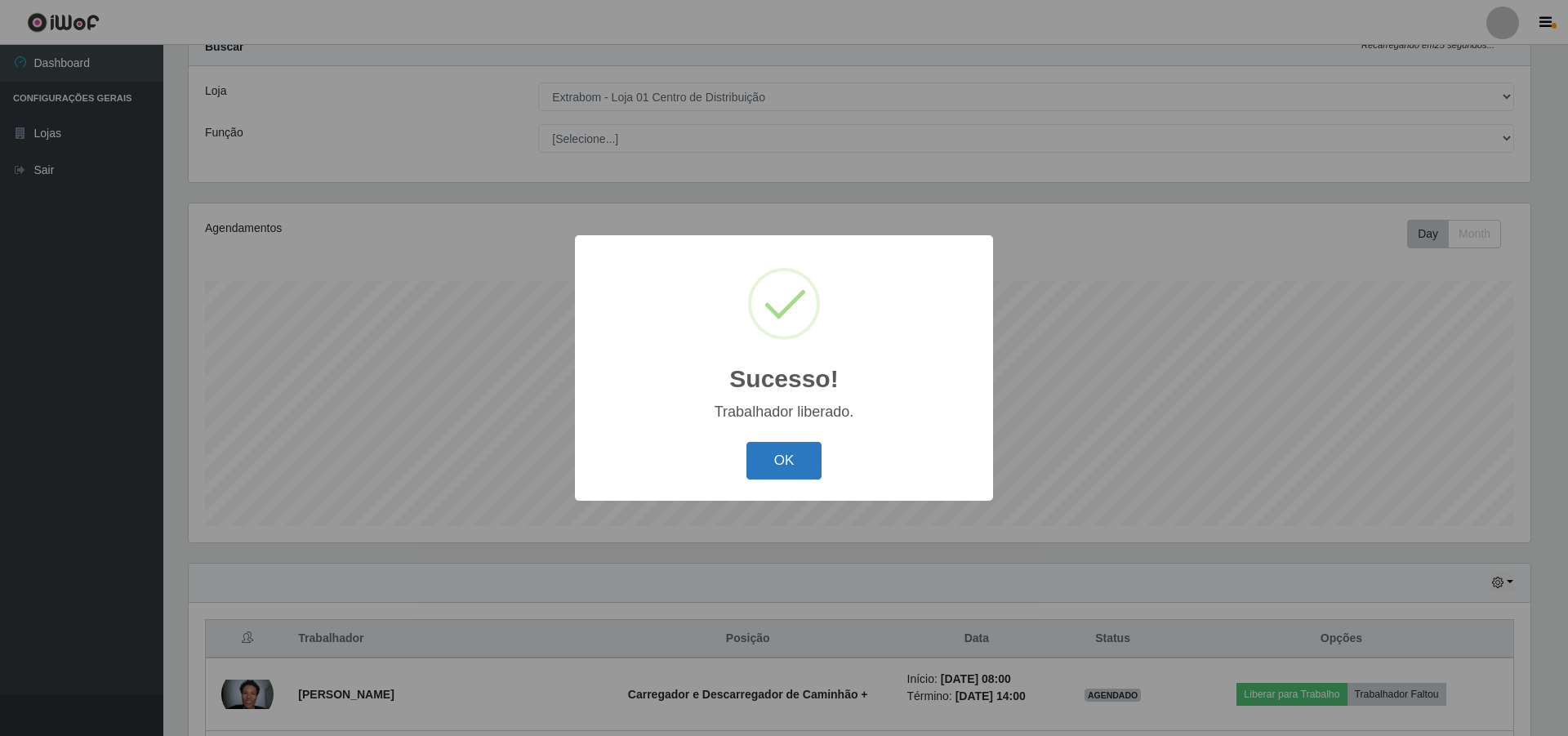
click at [794, 467] on button "OK" at bounding box center [784, 461] width 76 height 38
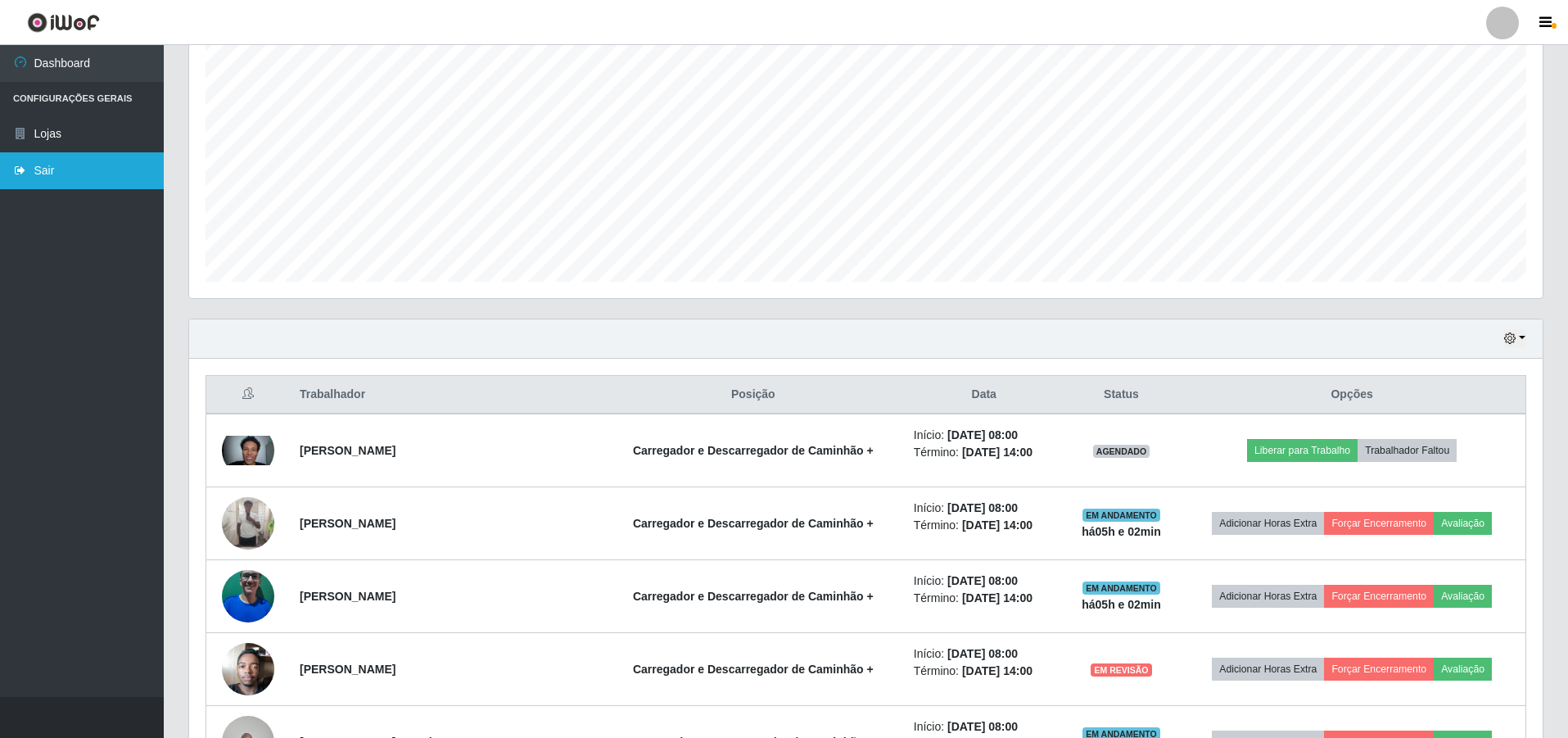
click at [70, 172] on link "Sair" at bounding box center [81, 171] width 163 height 36
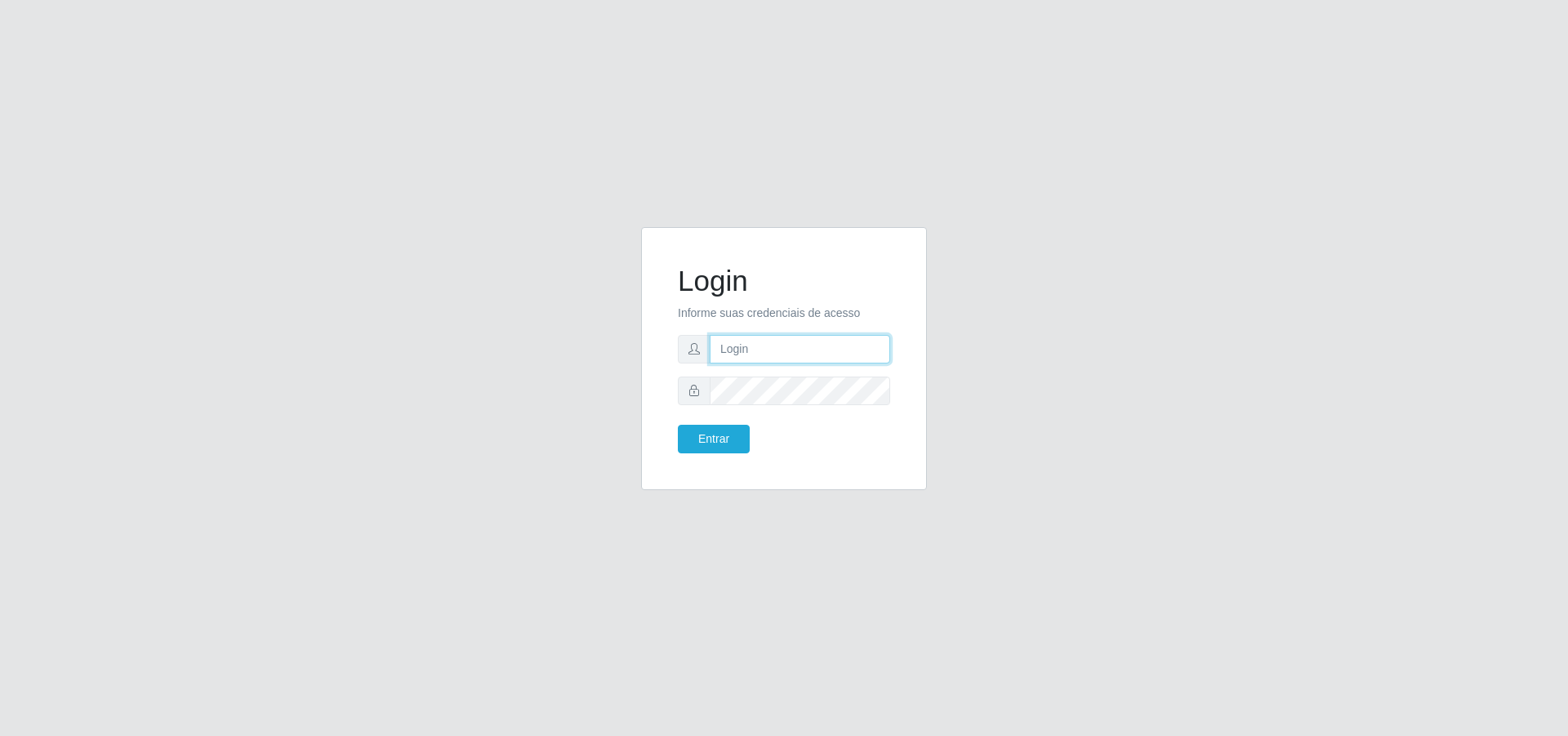
click at [802, 356] on input "text" at bounding box center [800, 349] width 180 height 29
click at [836, 346] on input "text" at bounding box center [800, 349] width 180 height 29
type input "[EMAIL_ADDRESS][DOMAIN_NAME]"
click at [677, 424] on button "Entrar" at bounding box center [713, 438] width 72 height 29
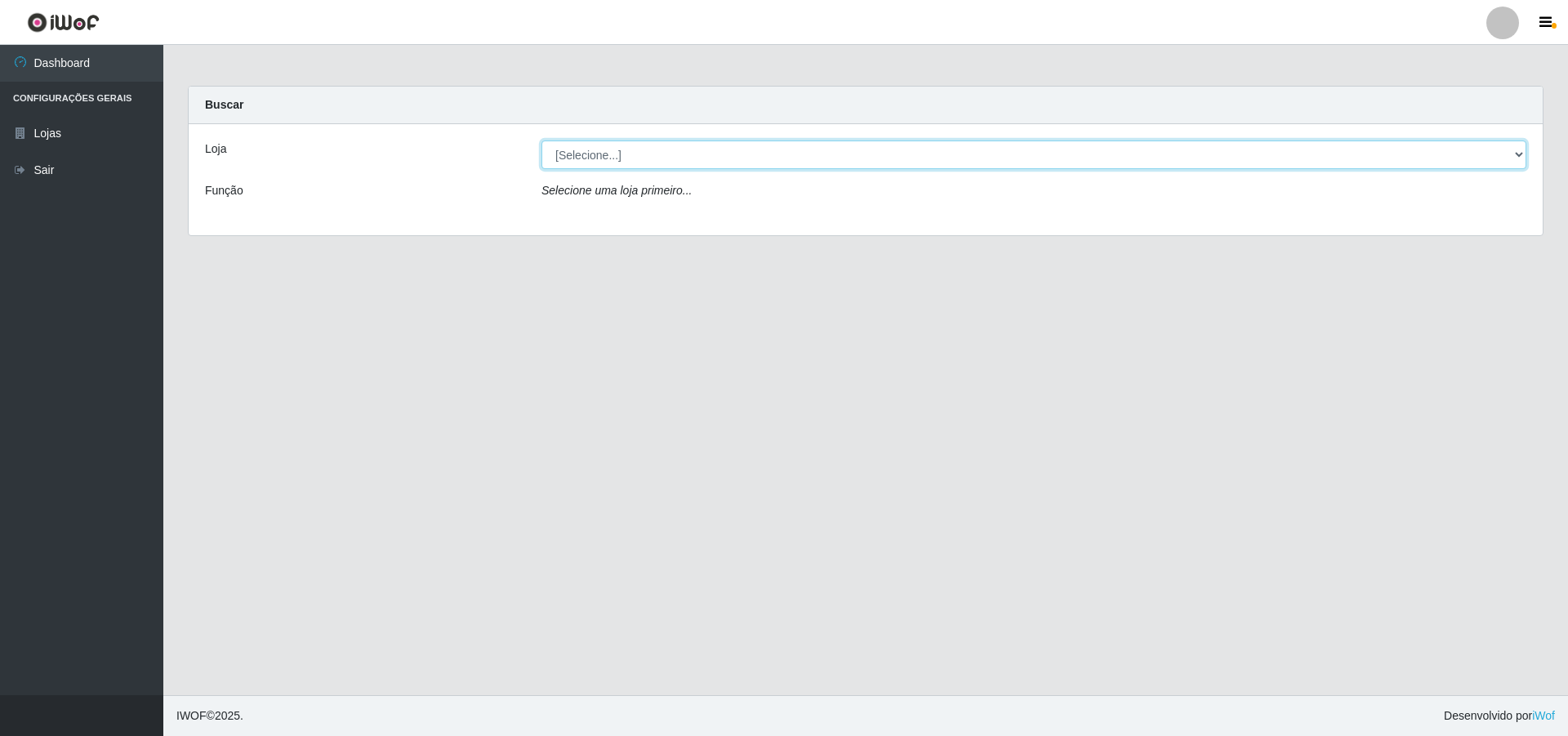
click at [653, 141] on select "[Selecione...] Extrabom - Loja 01 Centro de Distribuição" at bounding box center [1034, 155] width 985 height 29
select select "435"
click at [542, 141] on select "[Selecione...] Extrabom - Loja 01 Centro de Distribuição" at bounding box center [1034, 155] width 985 height 29
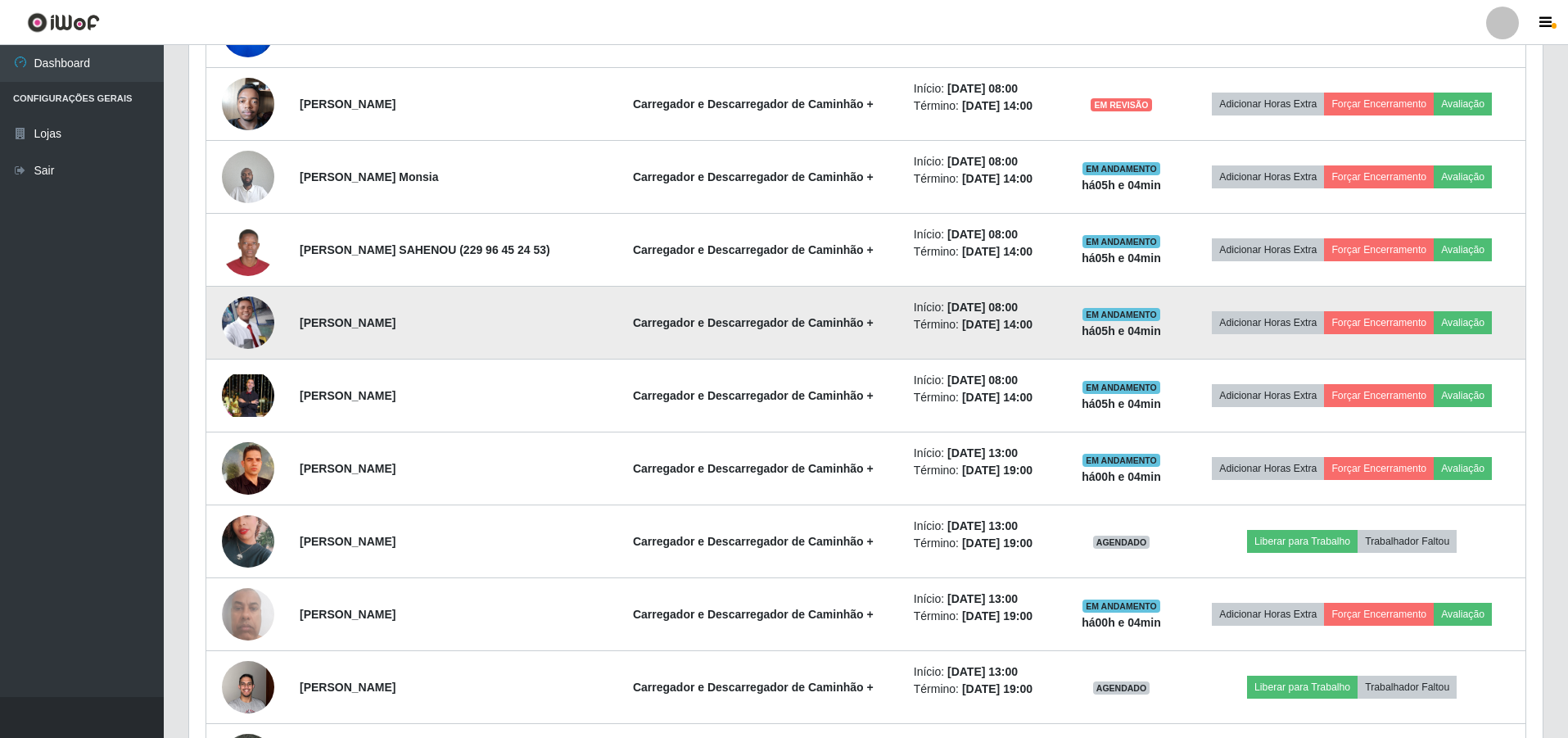
scroll to position [901, 0]
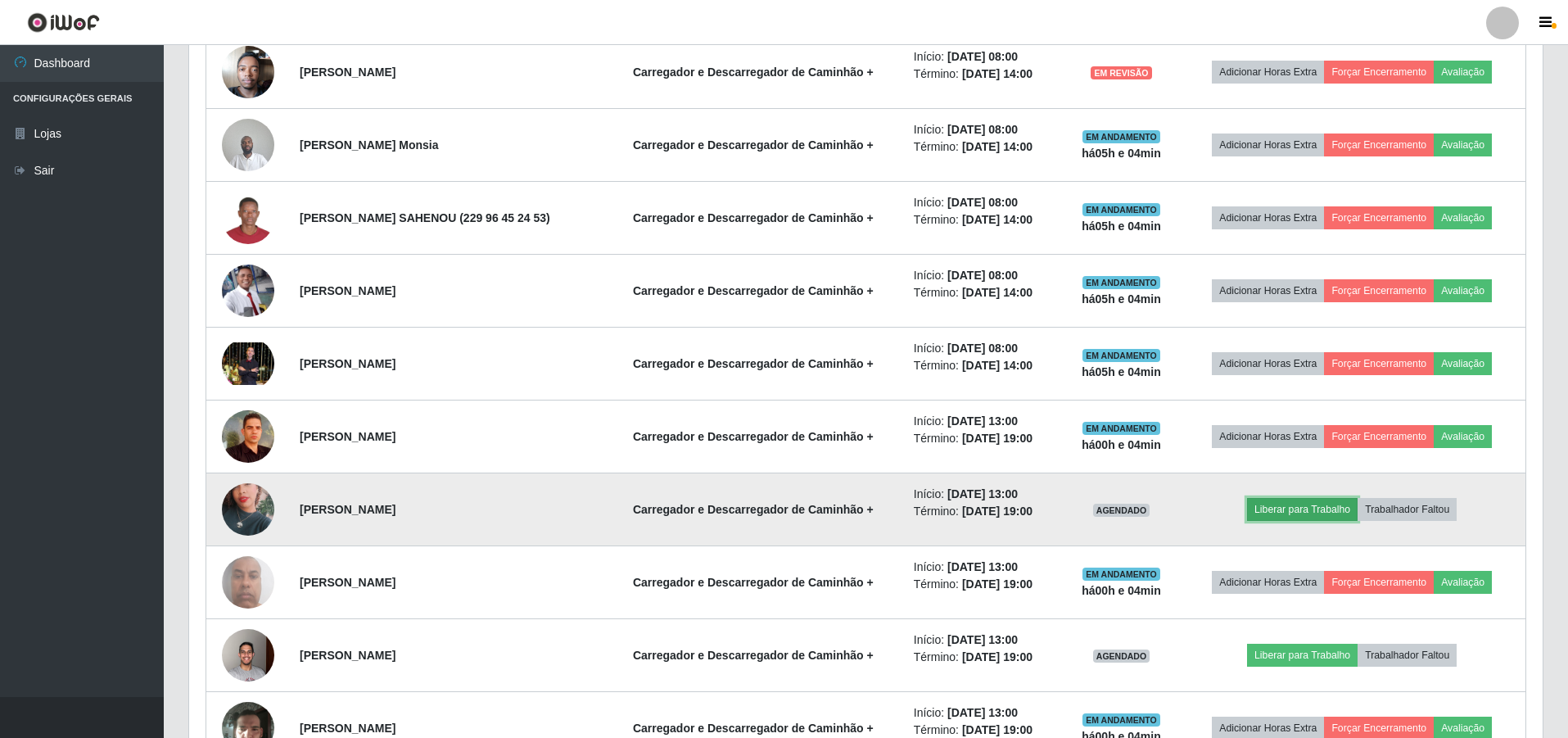
click at [1295, 511] on button "Liberar para Trabalho" at bounding box center [1302, 509] width 110 height 23
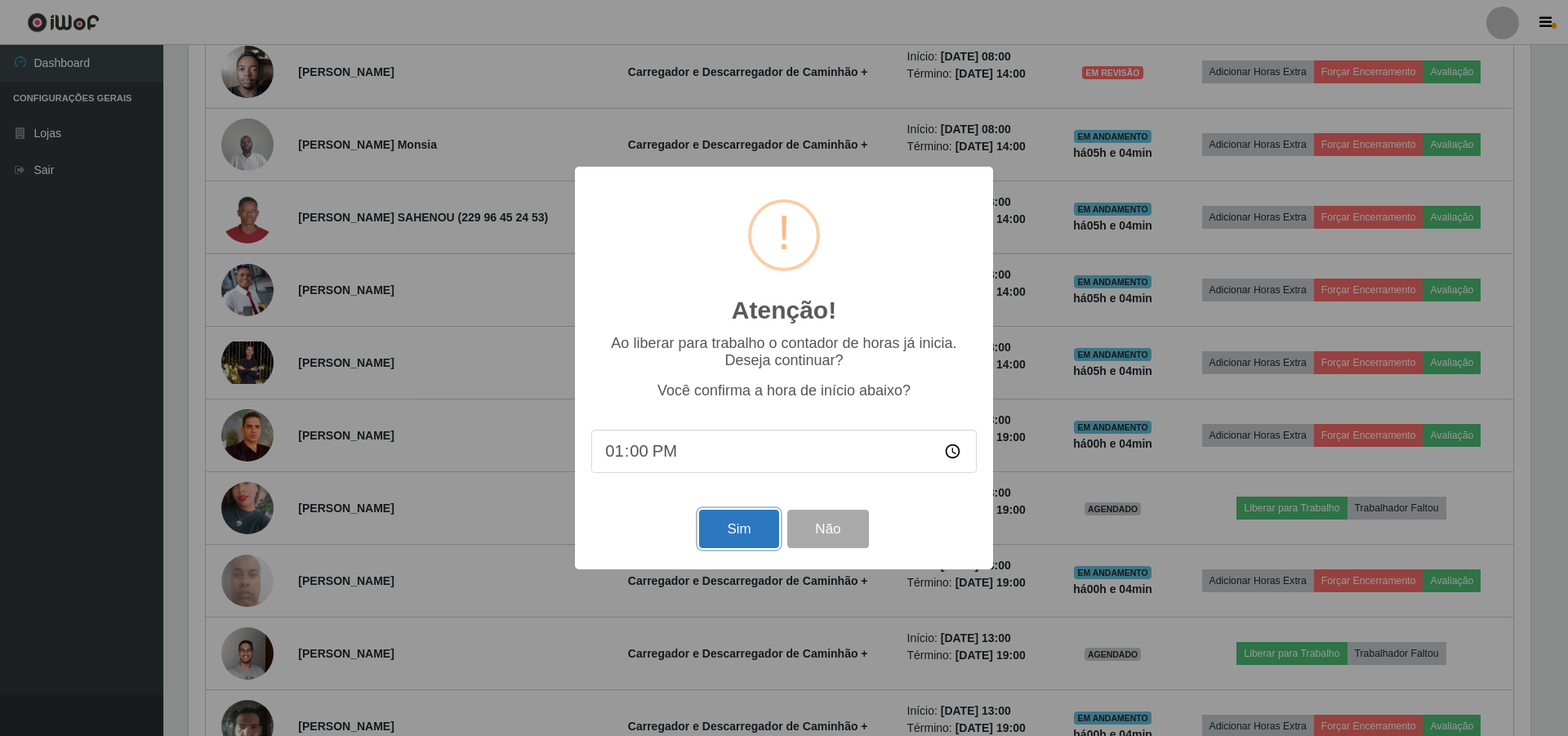
click at [752, 525] on button "Sim" at bounding box center [739, 528] width 79 height 38
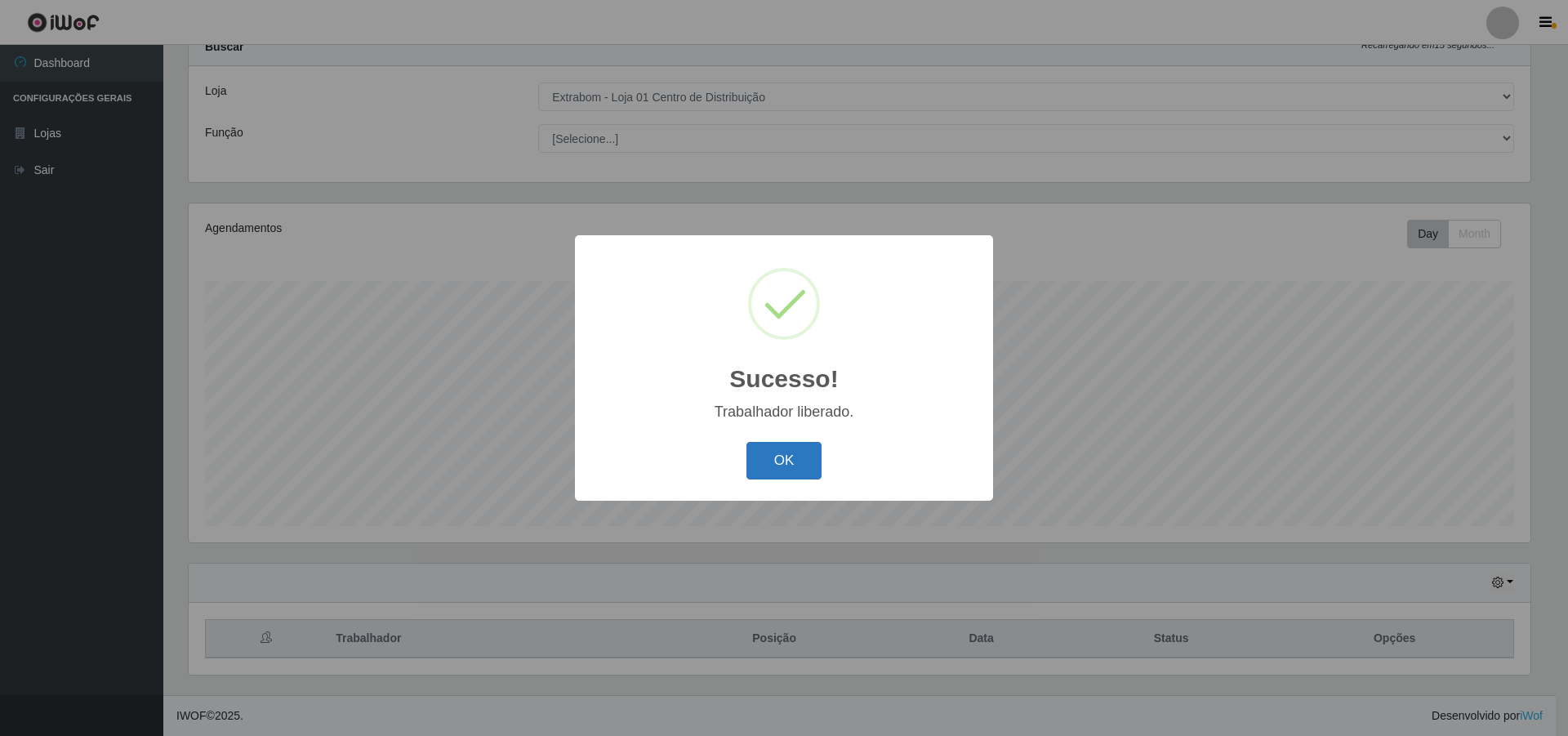
click at [776, 465] on button "OK" at bounding box center [784, 461] width 76 height 38
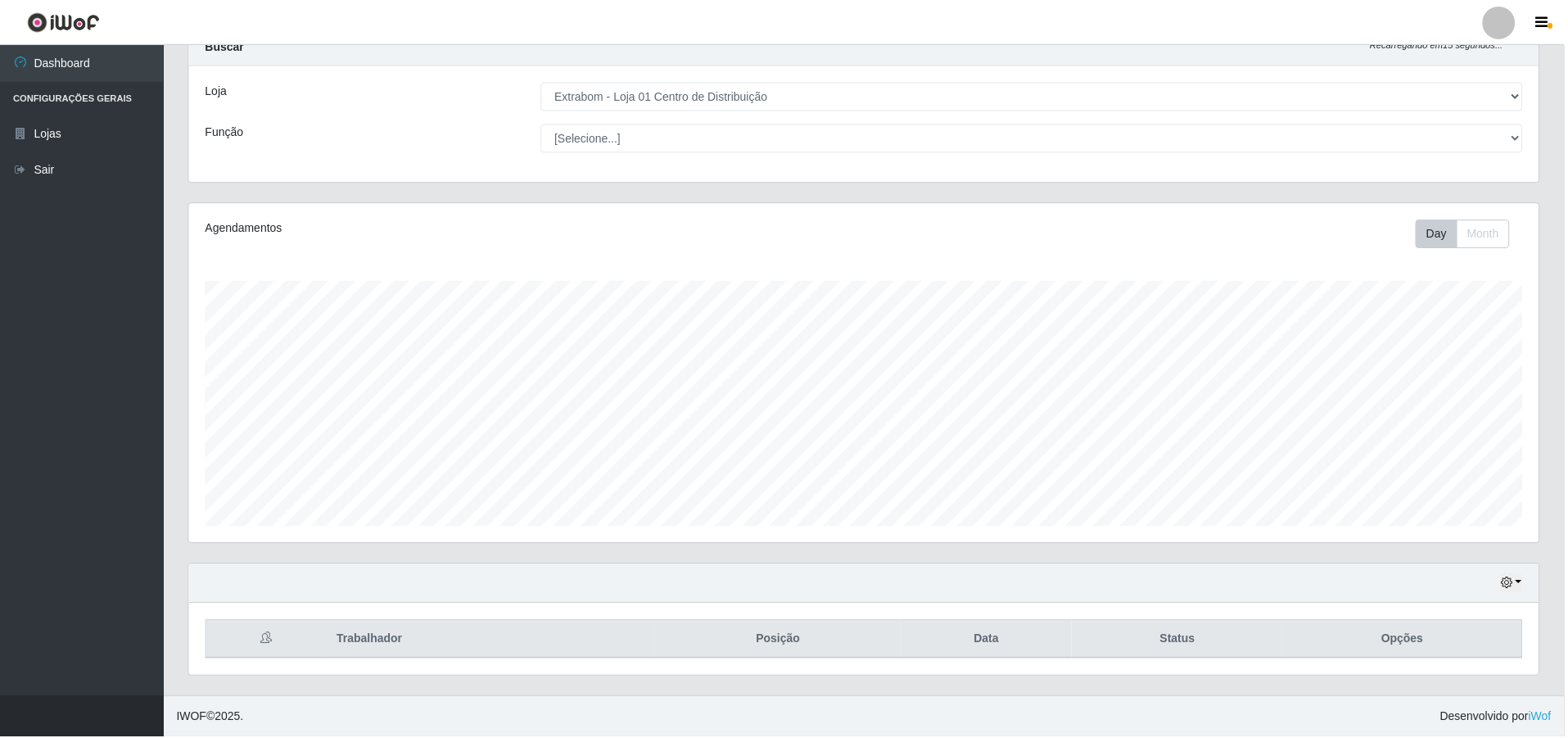
scroll to position [340, 1353]
click at [77, 181] on link "Sair" at bounding box center [81, 171] width 163 height 36
